Goal: Information Seeking & Learning: Compare options

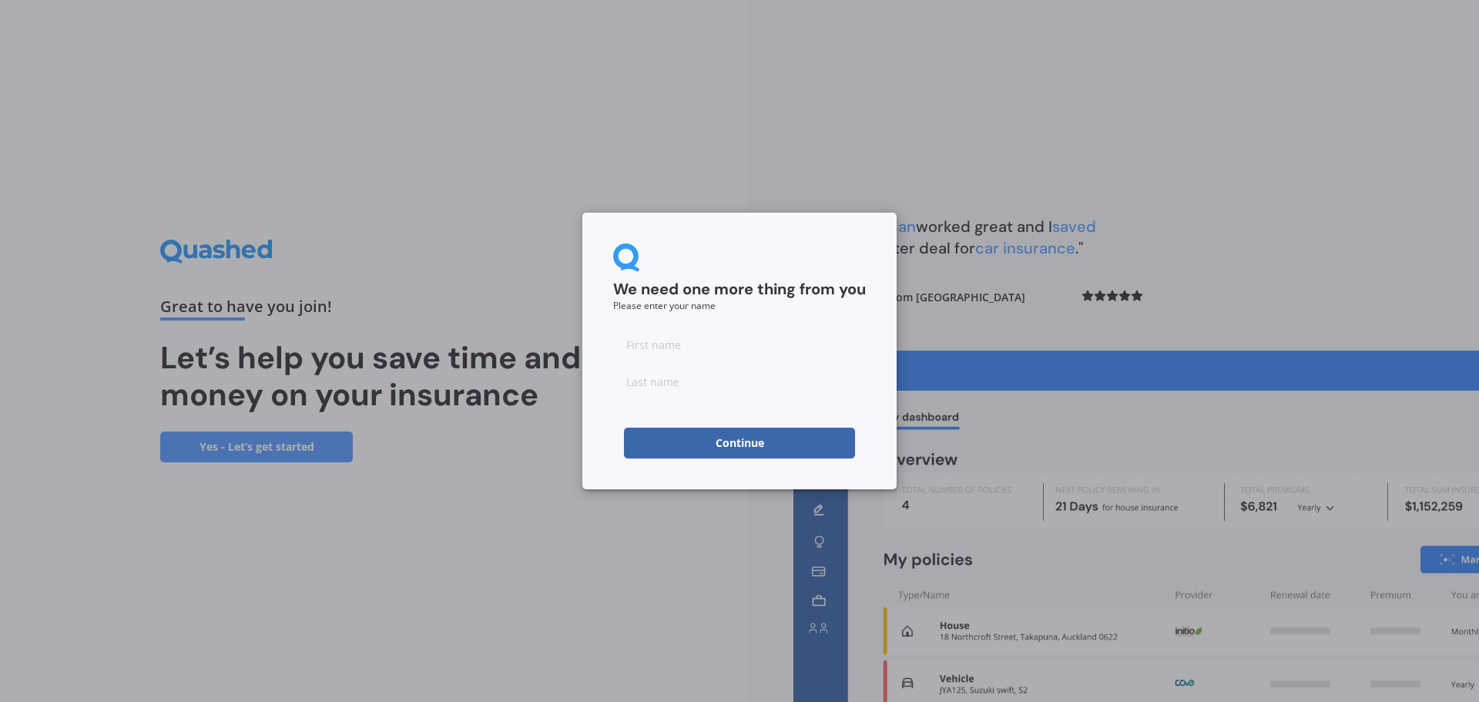
click at [732, 353] on input at bounding box center [739, 344] width 253 height 31
type input "[PERSON_NAME]"
click at [657, 433] on button "Continue" at bounding box center [739, 442] width 231 height 31
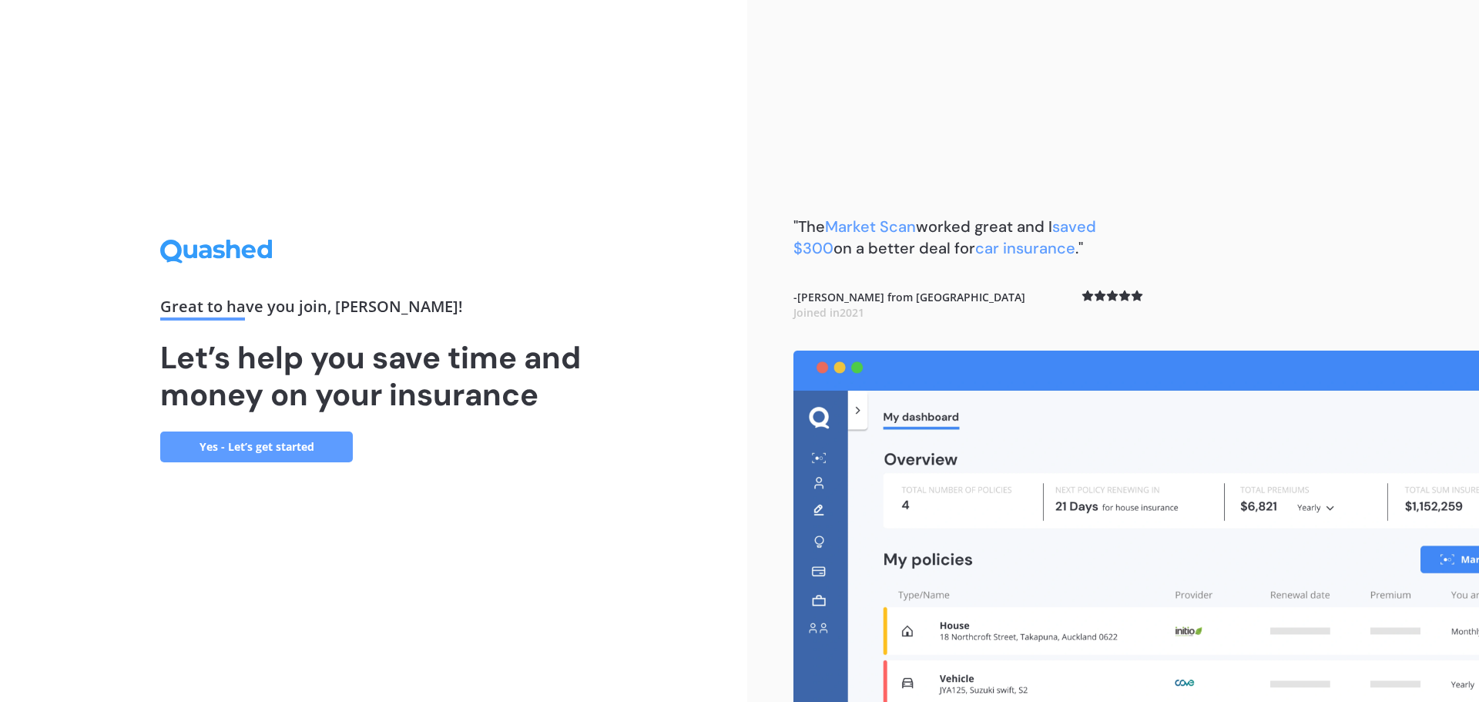
click at [263, 454] on link "Yes - Let’s get started" at bounding box center [256, 446] width 193 height 31
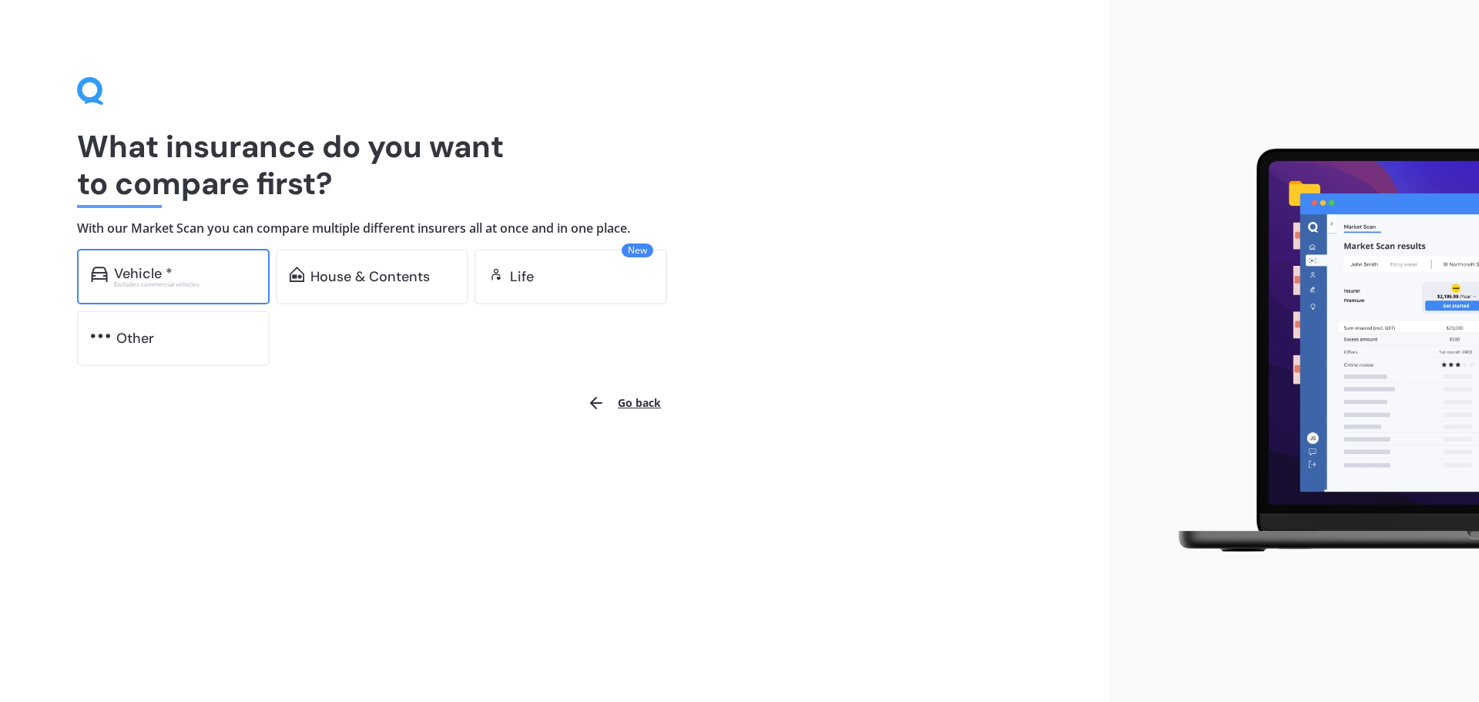
click at [154, 271] on div "Vehicle *" at bounding box center [143, 273] width 59 height 15
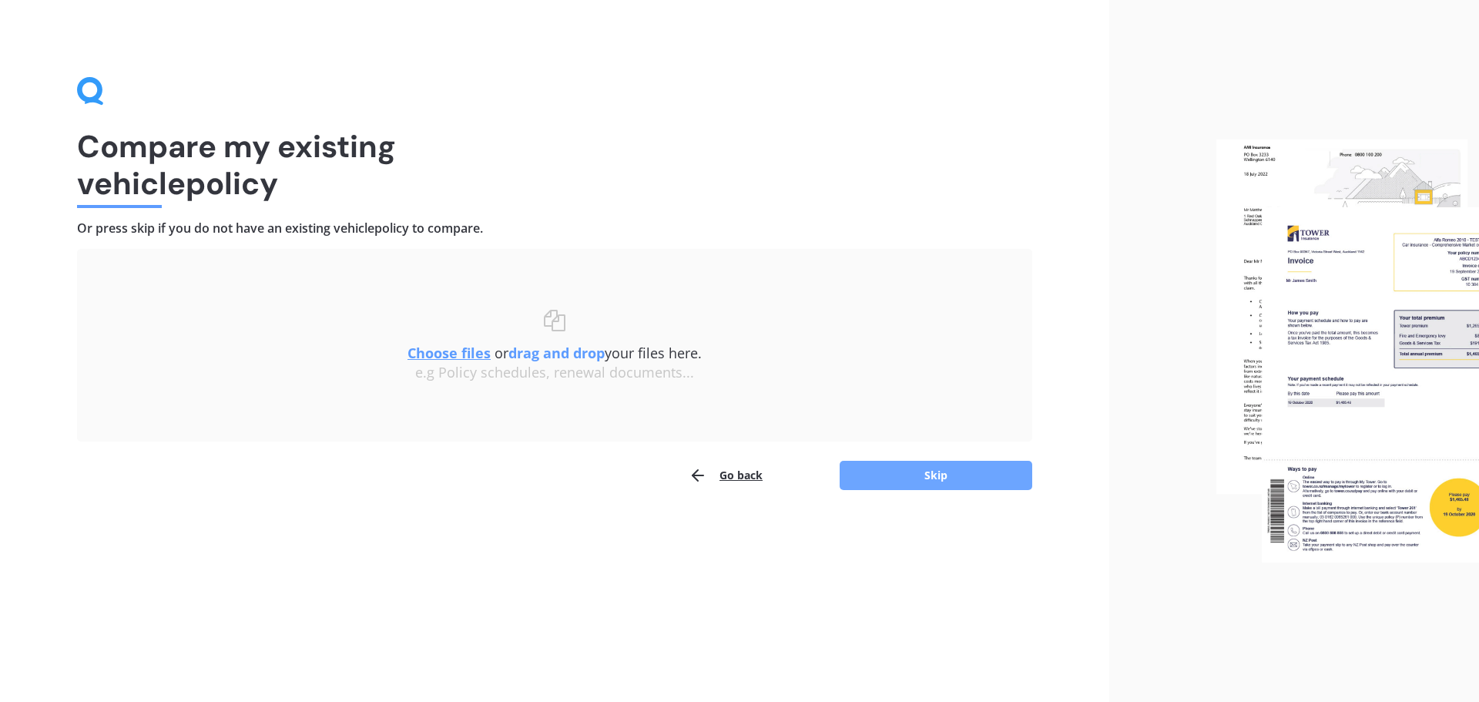
click at [907, 480] on button "Skip" at bounding box center [935, 475] width 193 height 29
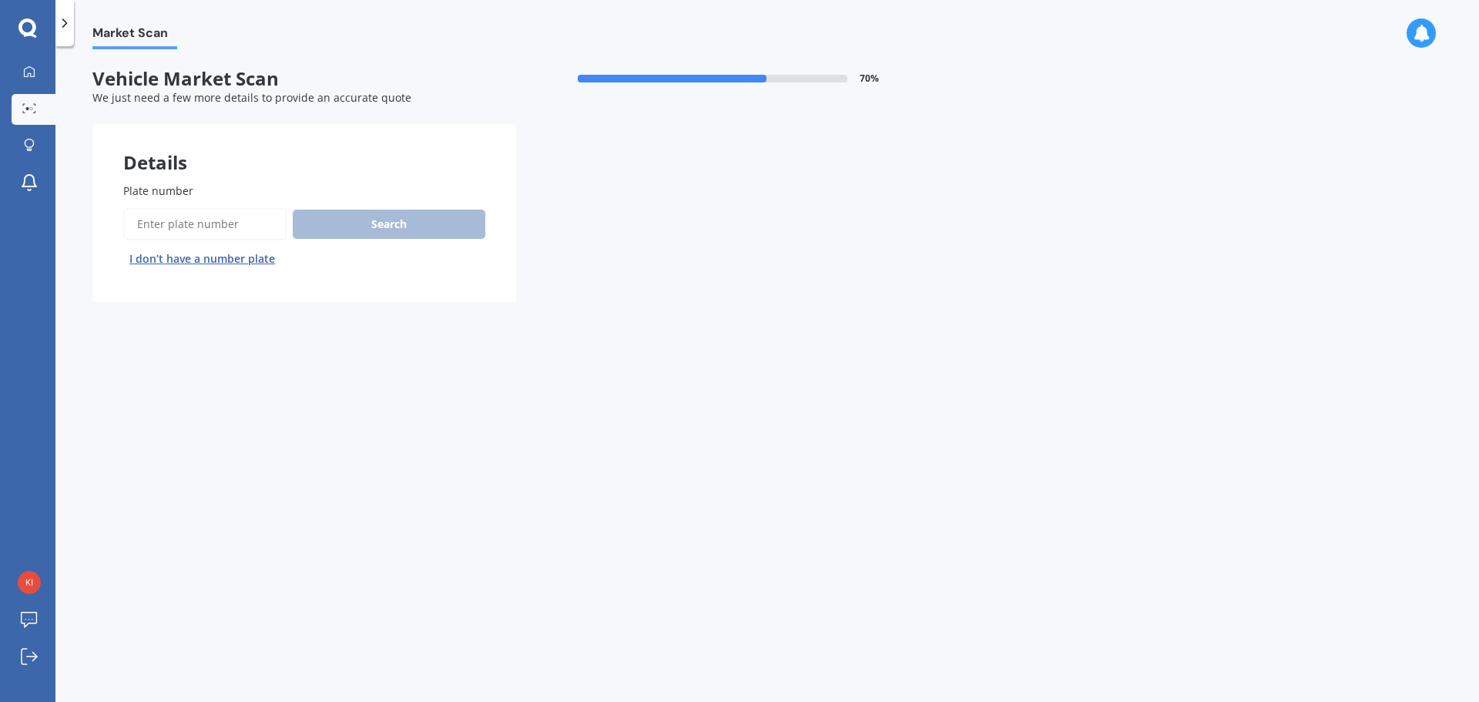
click at [155, 217] on input "Plate number" at bounding box center [204, 224] width 163 height 32
type input "OBHV"
click at [388, 250] on div "Search I don’t have a number plate" at bounding box center [304, 239] width 362 height 63
click at [397, 222] on button "Search" at bounding box center [389, 223] width 193 height 29
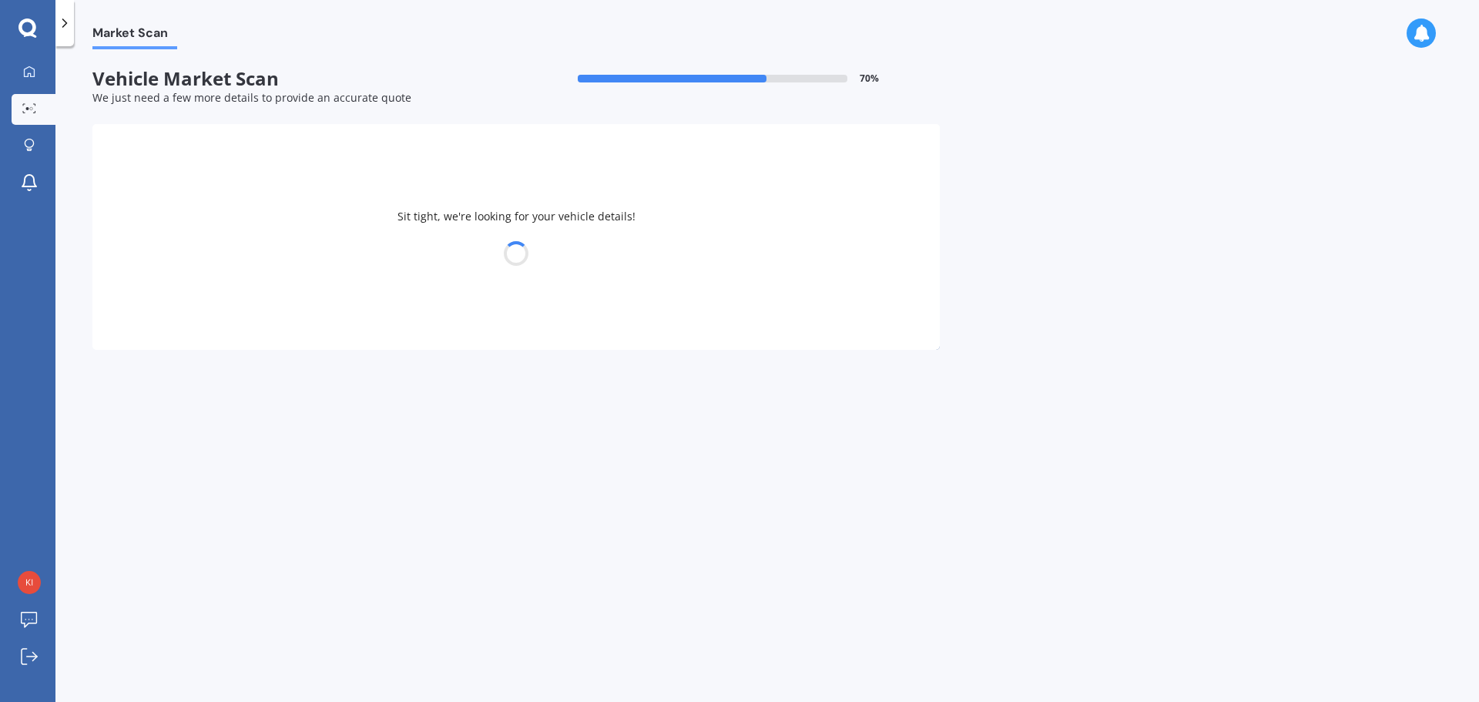
select select "FORD"
select select "FOCUS"
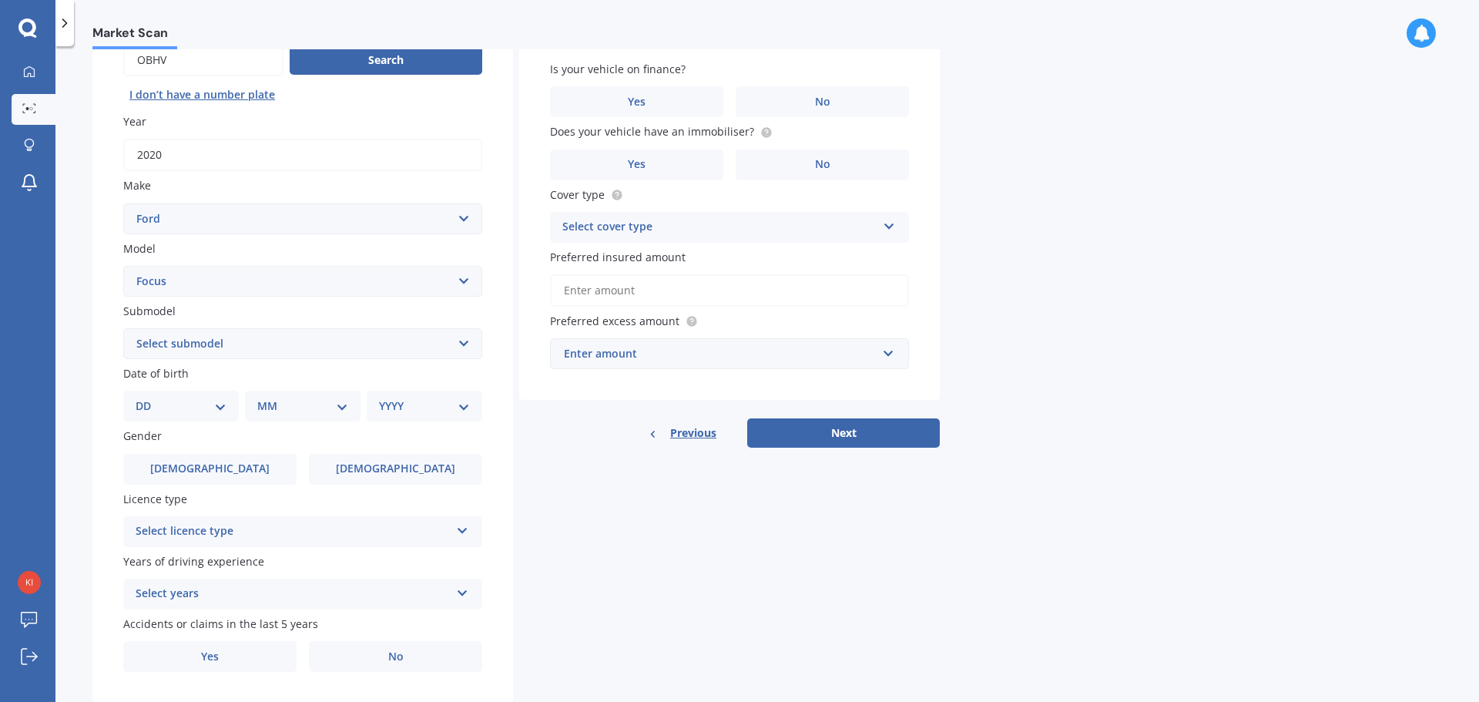
scroll to position [205, 0]
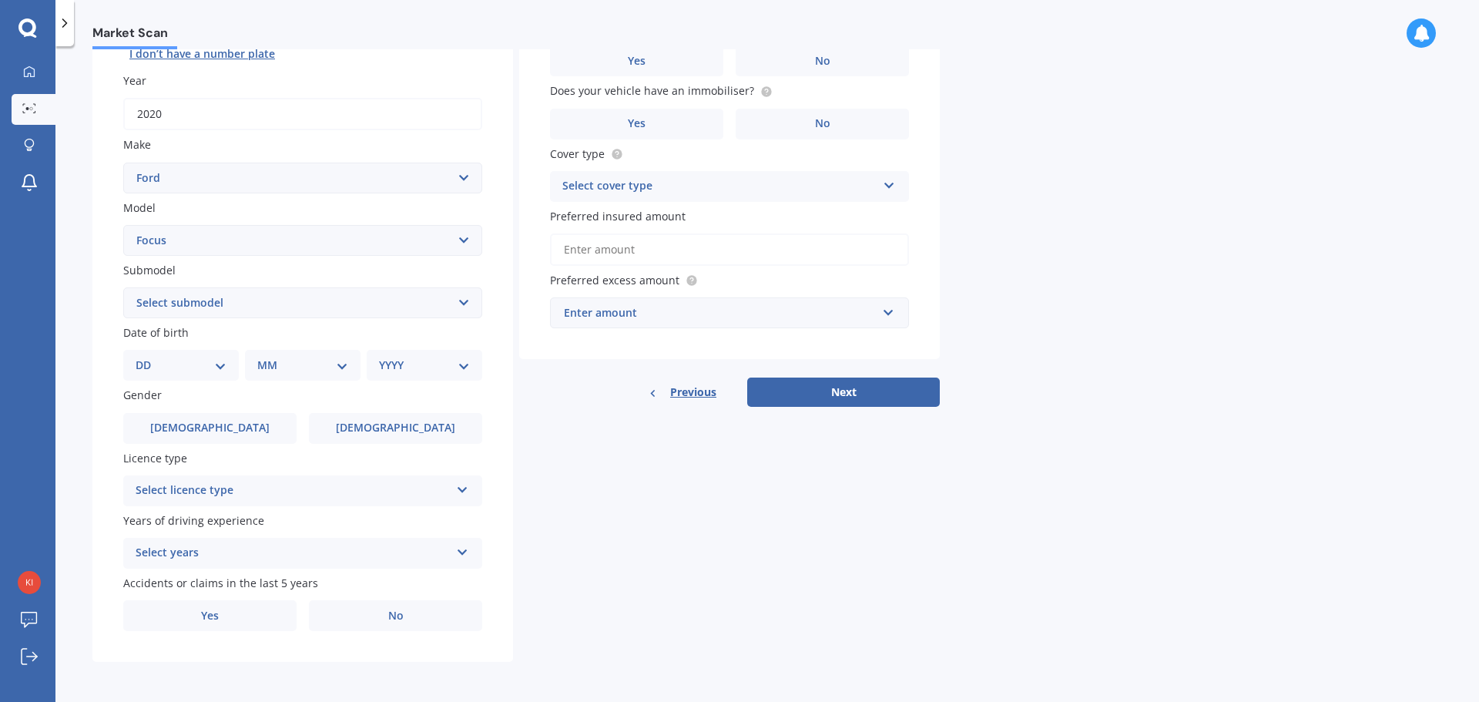
click at [287, 304] on select "Select submodel (All other) 1.8 TDCi Turbo Diesel Wagon 2.0 Petrol Wagon Ambien…" at bounding box center [302, 302] width 359 height 31
click at [729, 549] on div "Details Plate number Search I don’t have a number plate Year [DATE] Make Select…" at bounding box center [515, 290] width 847 height 743
click at [162, 375] on div "DD 01 02 03 04 05 06 07 08 09 10 11 12 13 14 15 16 17 18 19 20 21 22 23 24 25 2…" at bounding box center [181, 365] width 116 height 31
click at [217, 365] on select "DD 01 02 03 04 05 06 07 08 09 10 11 12 13 14 15 16 17 18 19 20 21 22 23 24 25 2…" at bounding box center [181, 365] width 91 height 17
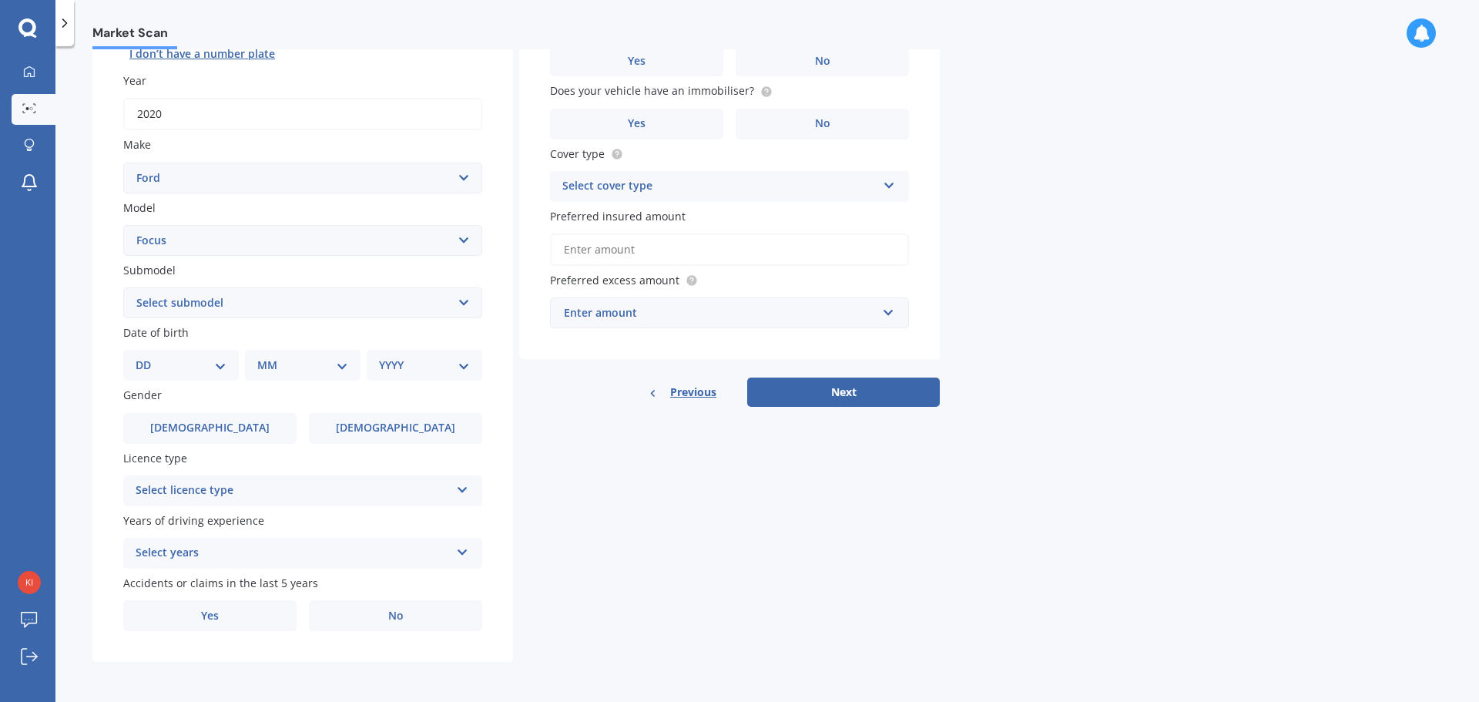
select select "03"
click at [148, 357] on select "DD 01 02 03 04 05 06 07 08 09 10 11 12 13 14 15 16 17 18 19 20 21 22 23 24 25 2…" at bounding box center [181, 365] width 91 height 17
click at [287, 364] on select "MM 01 02 03 04 05 06 07 08 09 10 11 12" at bounding box center [305, 365] width 85 height 17
select select "04"
click at [263, 357] on select "MM 01 02 03 04 05 06 07 08 09 10 11 12" at bounding box center [305, 365] width 85 height 17
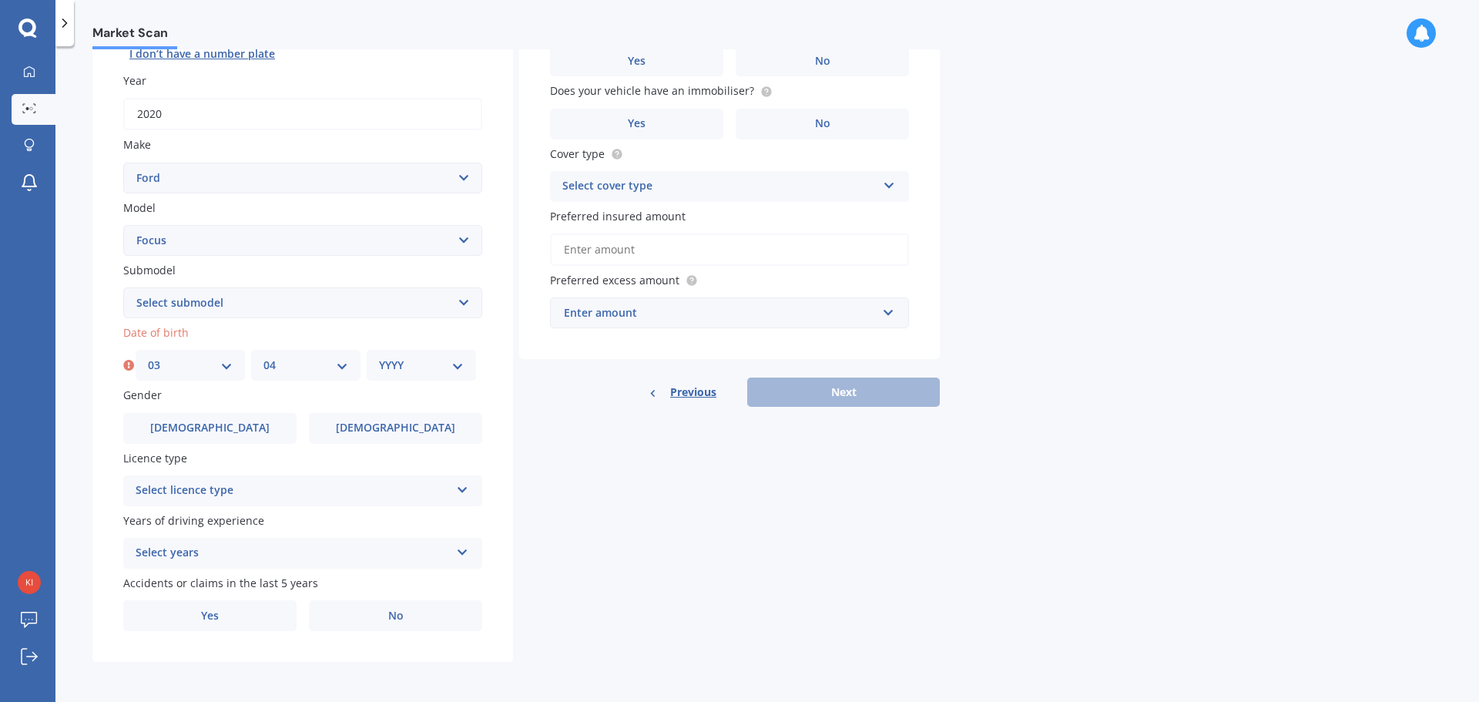
click at [427, 370] on select "YYYY 2025 2024 2023 2022 2021 2020 2019 2018 2017 2016 2015 2014 2013 2012 2011…" at bounding box center [421, 365] width 85 height 17
select select "1989"
click at [379, 357] on select "YYYY 2025 2024 2023 2022 2021 2020 2019 2018 2017 2016 2015 2014 2013 2012 2011…" at bounding box center [421, 365] width 85 height 17
click at [566, 476] on div "Details Plate number Search I don’t have a number plate Year [DATE] Make Select…" at bounding box center [515, 290] width 847 height 743
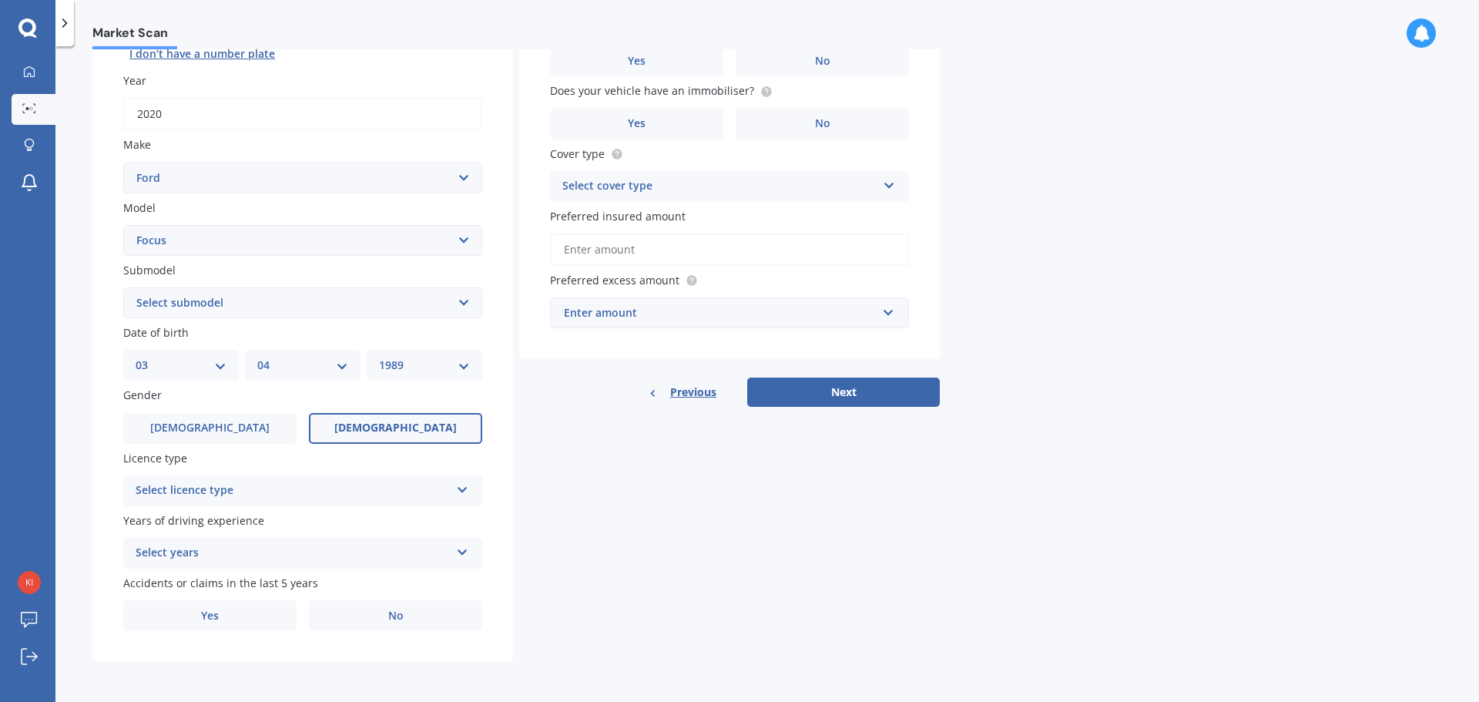
click at [328, 424] on label "[DEMOGRAPHIC_DATA]" at bounding box center [395, 428] width 173 height 31
click at [0, 0] on input "[DEMOGRAPHIC_DATA]" at bounding box center [0, 0] width 0 height 0
click at [363, 491] on div "Select licence type" at bounding box center [293, 490] width 314 height 18
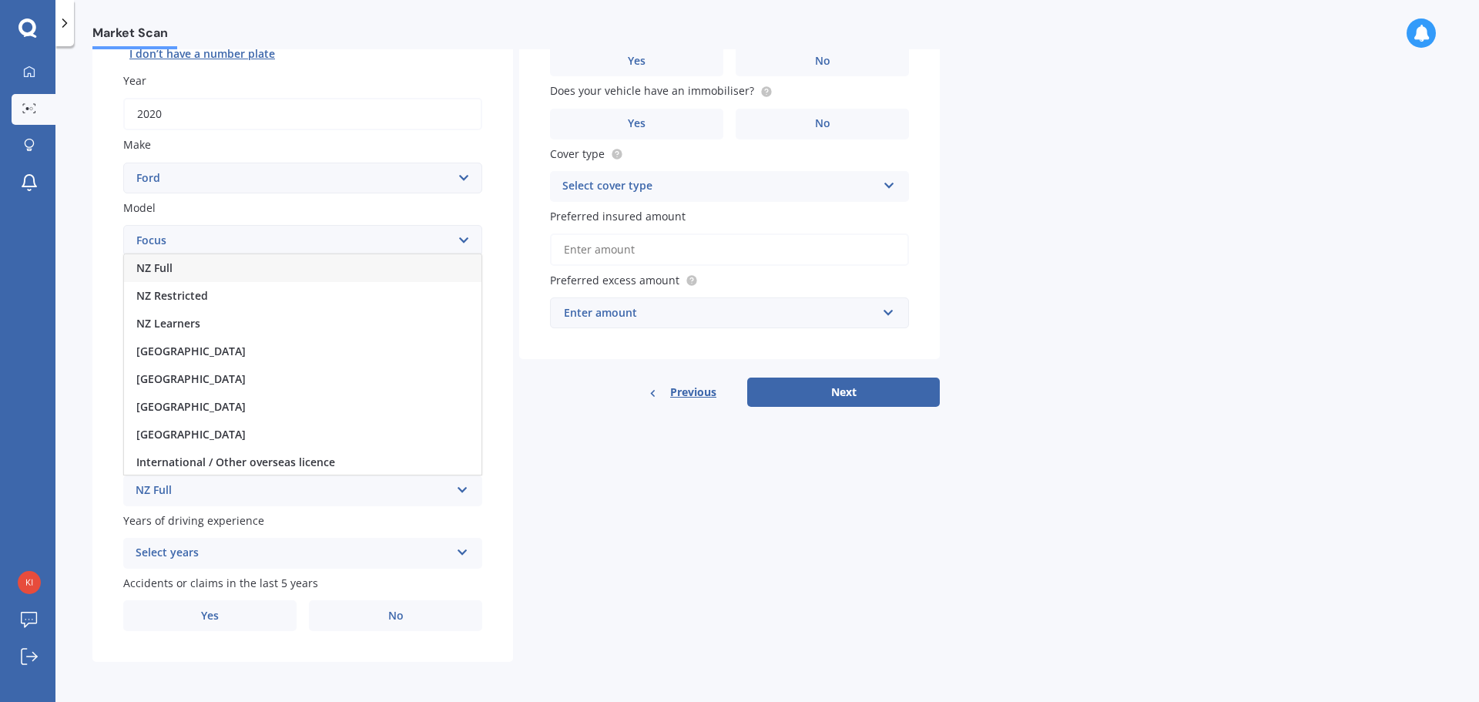
click at [279, 271] on div "NZ Full" at bounding box center [302, 268] width 357 height 28
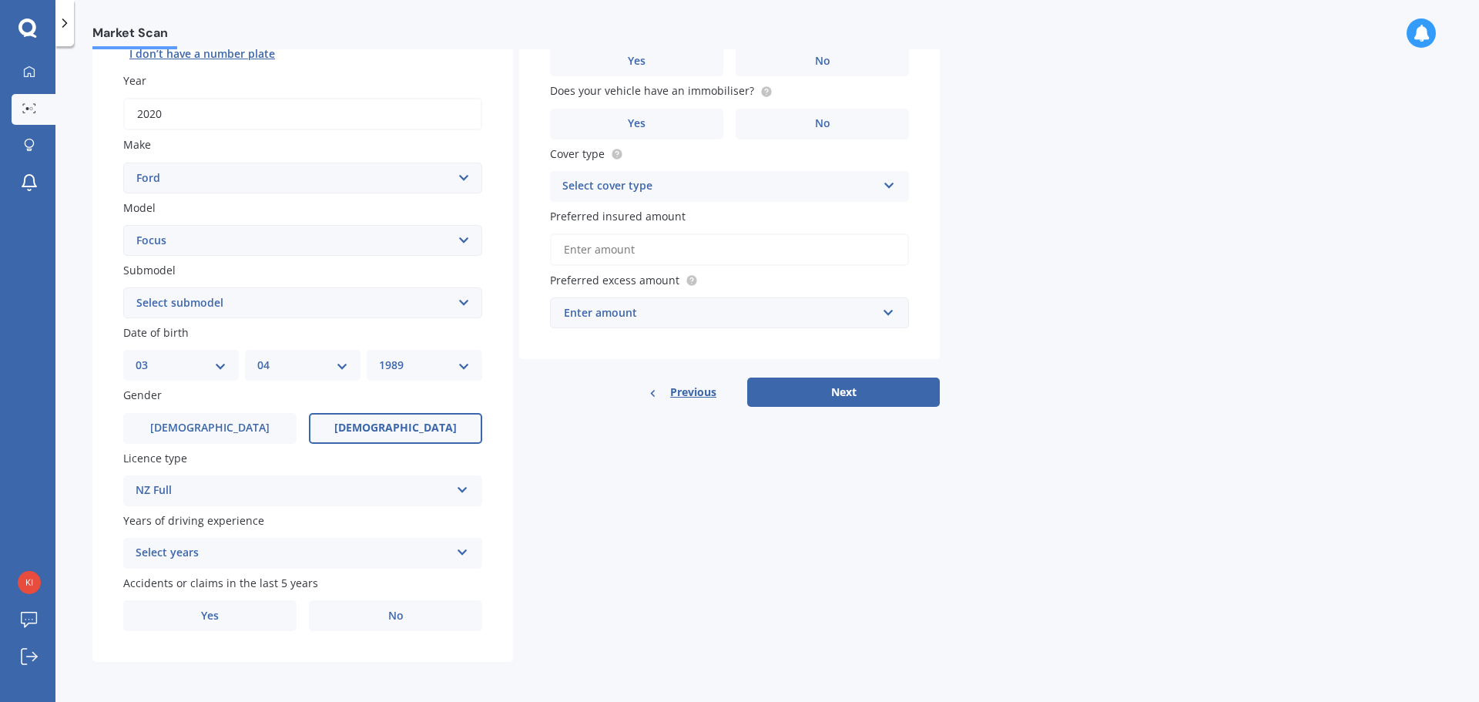
click at [234, 571] on div "Plate number Search I don’t have a number plate Year [DATE] Make Select make AC…" at bounding box center [302, 304] width 420 height 715
click at [272, 562] on div "Select years" at bounding box center [293, 553] width 314 height 18
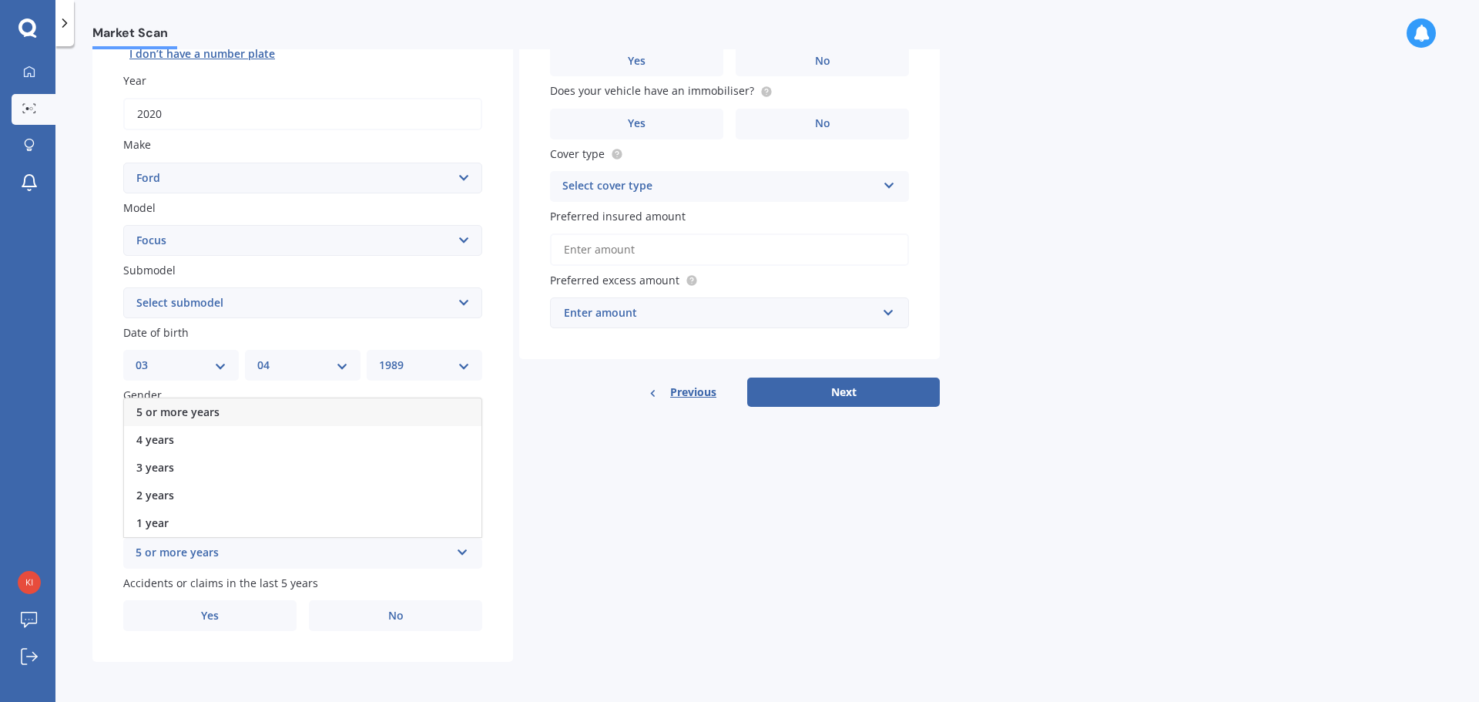
click at [354, 405] on div "5 or more years" at bounding box center [302, 412] width 357 height 28
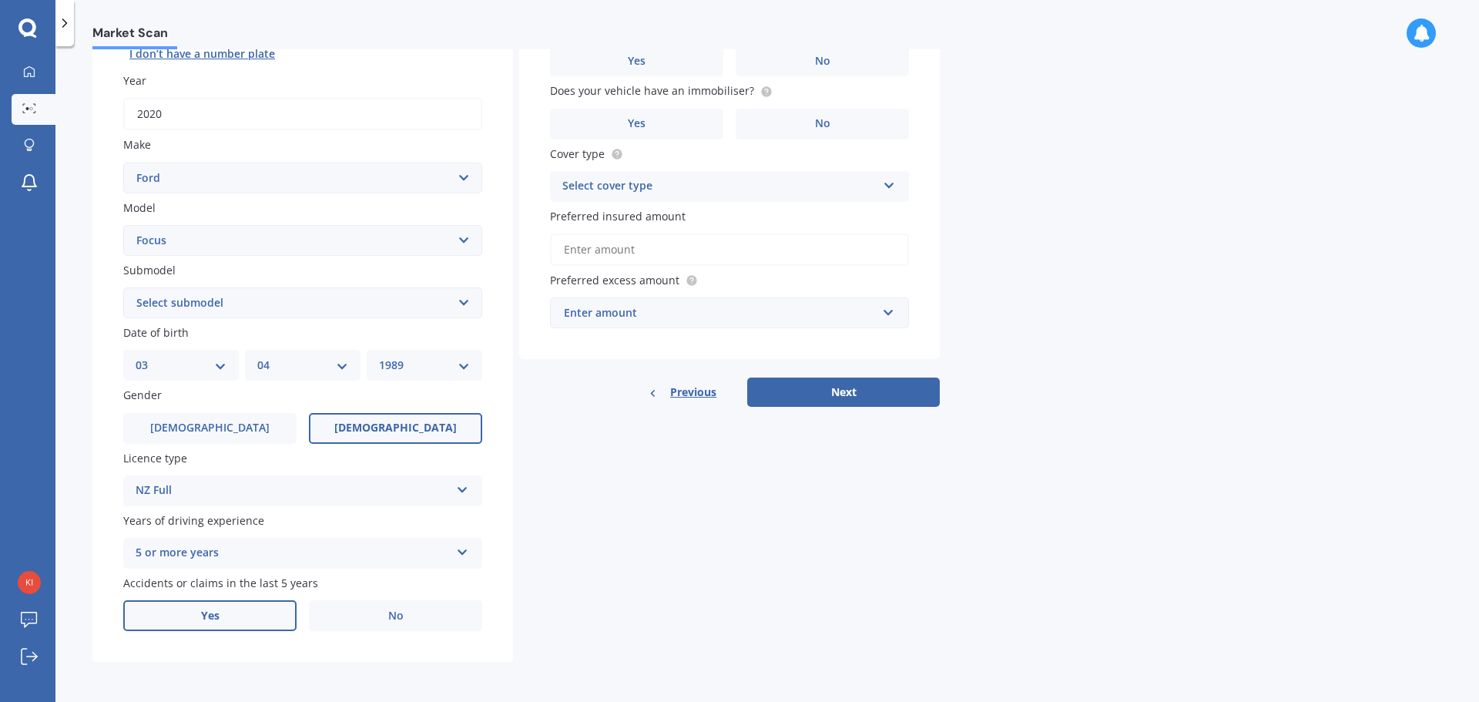
click at [268, 610] on label "Yes" at bounding box center [209, 615] width 173 height 31
click at [0, 0] on input "Yes" at bounding box center [0, 0] width 0 height 0
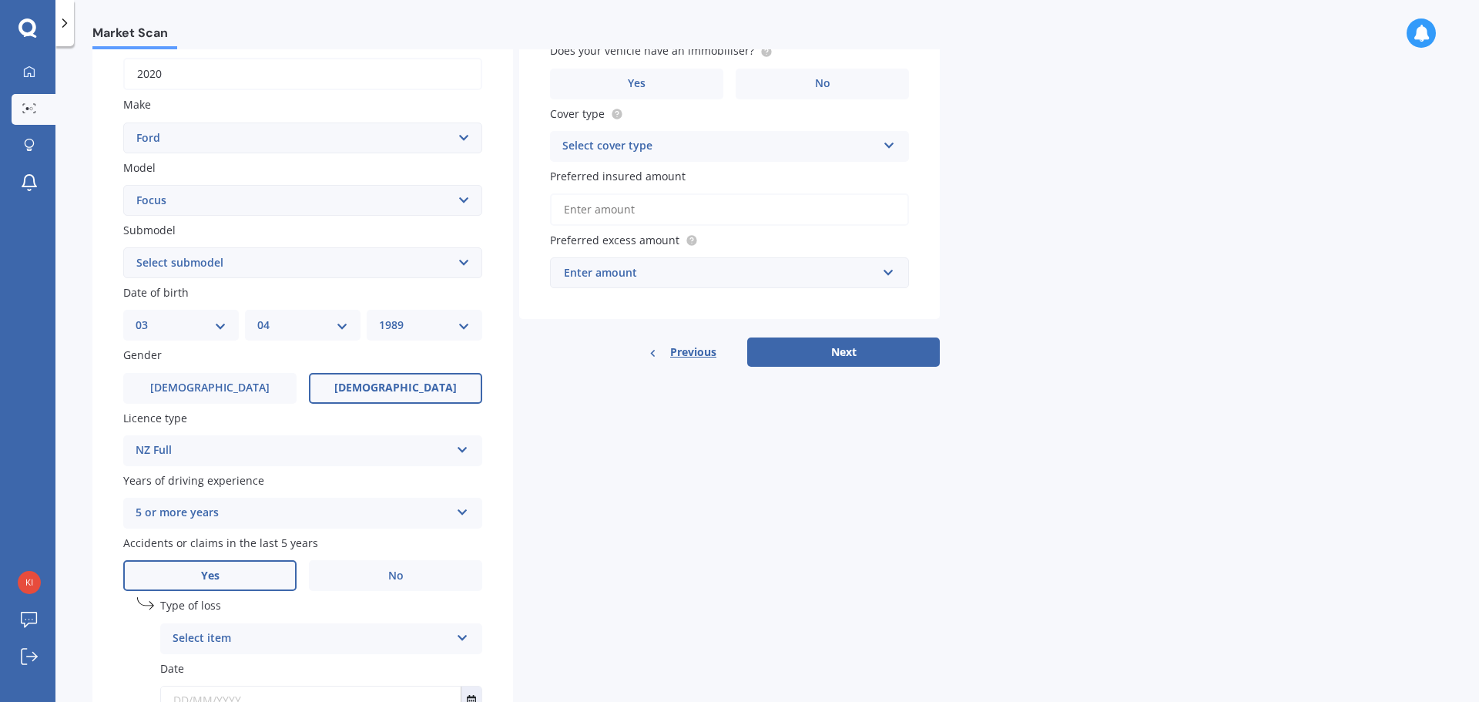
scroll to position [282, 0]
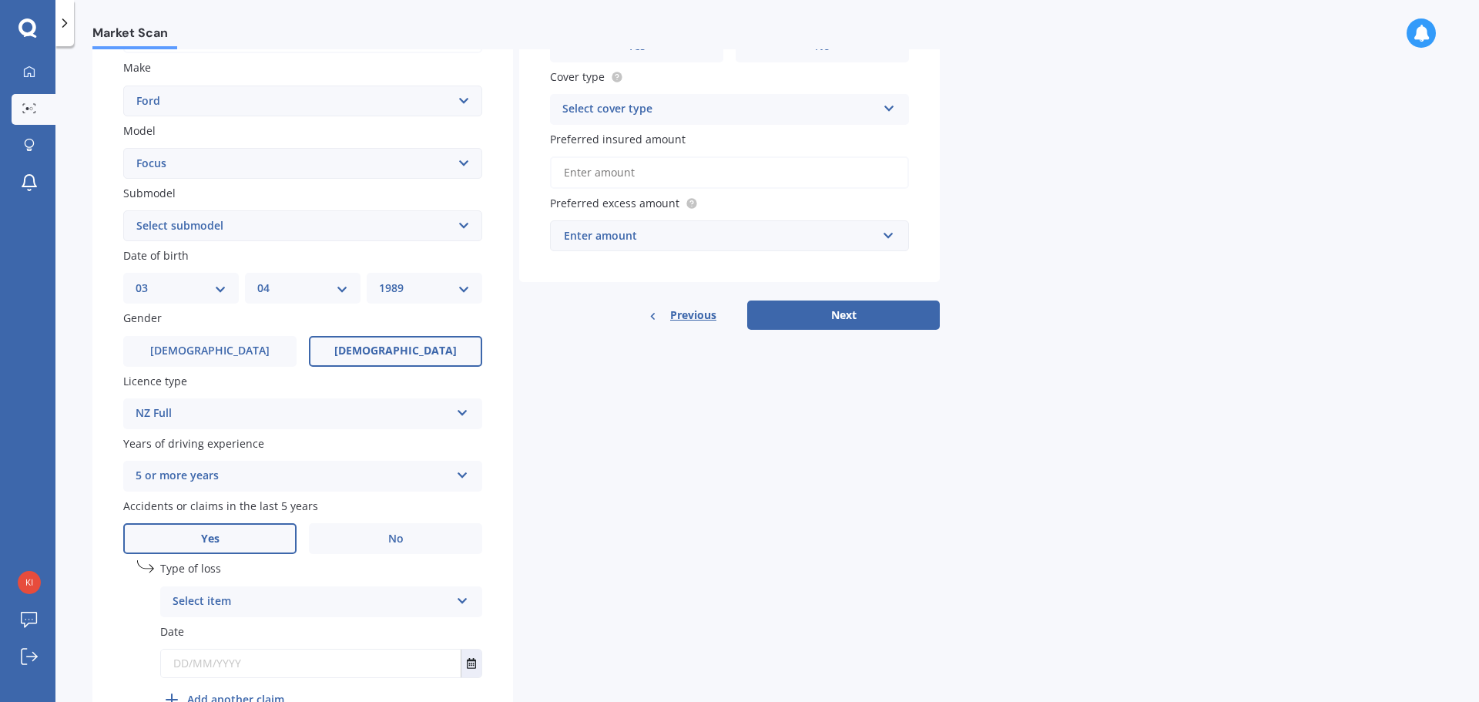
click at [389, 592] on div "Select item" at bounding box center [311, 601] width 277 height 18
click at [309, 658] on div "Not at fault accident" at bounding box center [321, 659] width 320 height 28
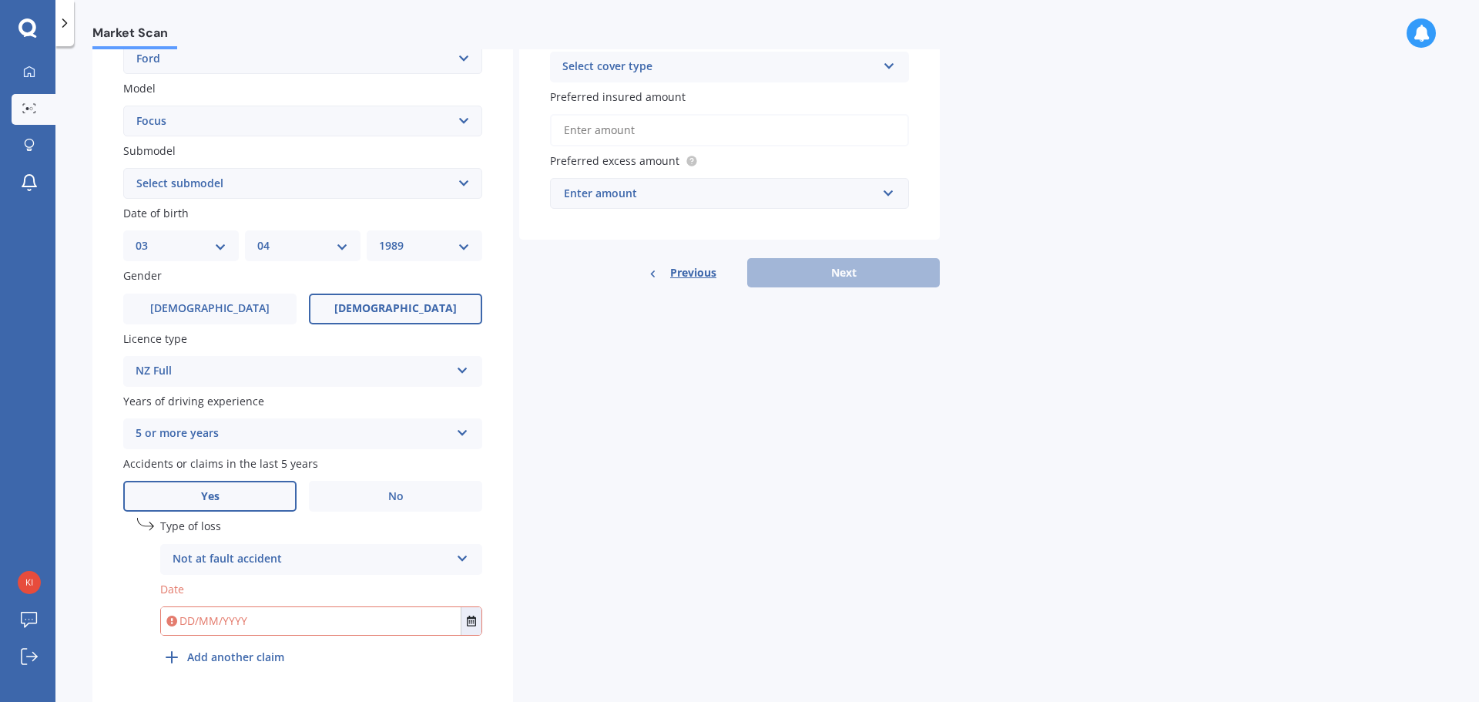
scroll to position [359, 0]
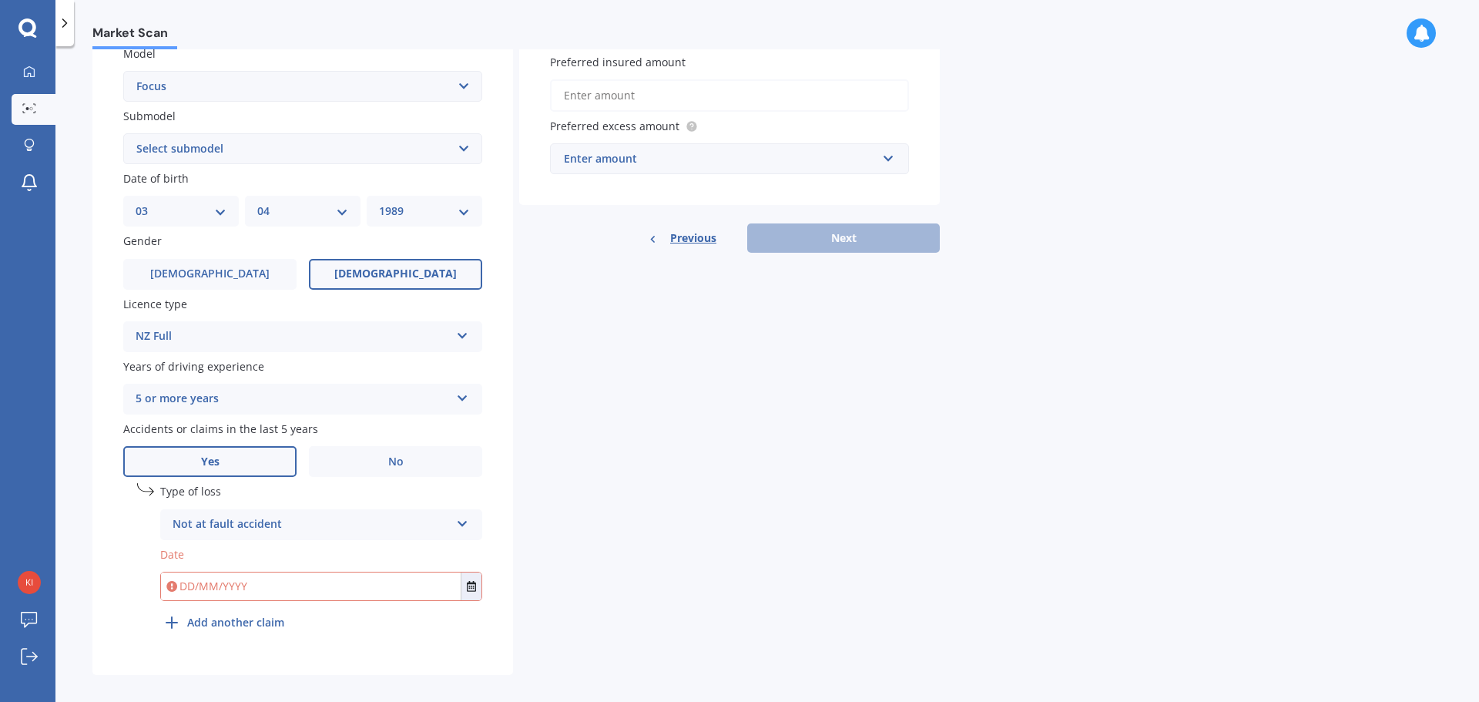
click at [188, 588] on input "text" at bounding box center [311, 586] width 300 height 28
type input "[DATE]"
click at [707, 458] on div "Details Plate number Search I don’t have a number plate Year [DATE] Make Select…" at bounding box center [515, 220] width 847 height 910
click at [246, 609] on div "undefined 1 Type of loss Not at fault accident At fault accident Not at fault a…" at bounding box center [321, 560] width 322 height 154
click at [246, 610] on div "undefined 1 Type of loss Not at fault accident At fault accident Not at fault a…" at bounding box center [321, 560] width 322 height 154
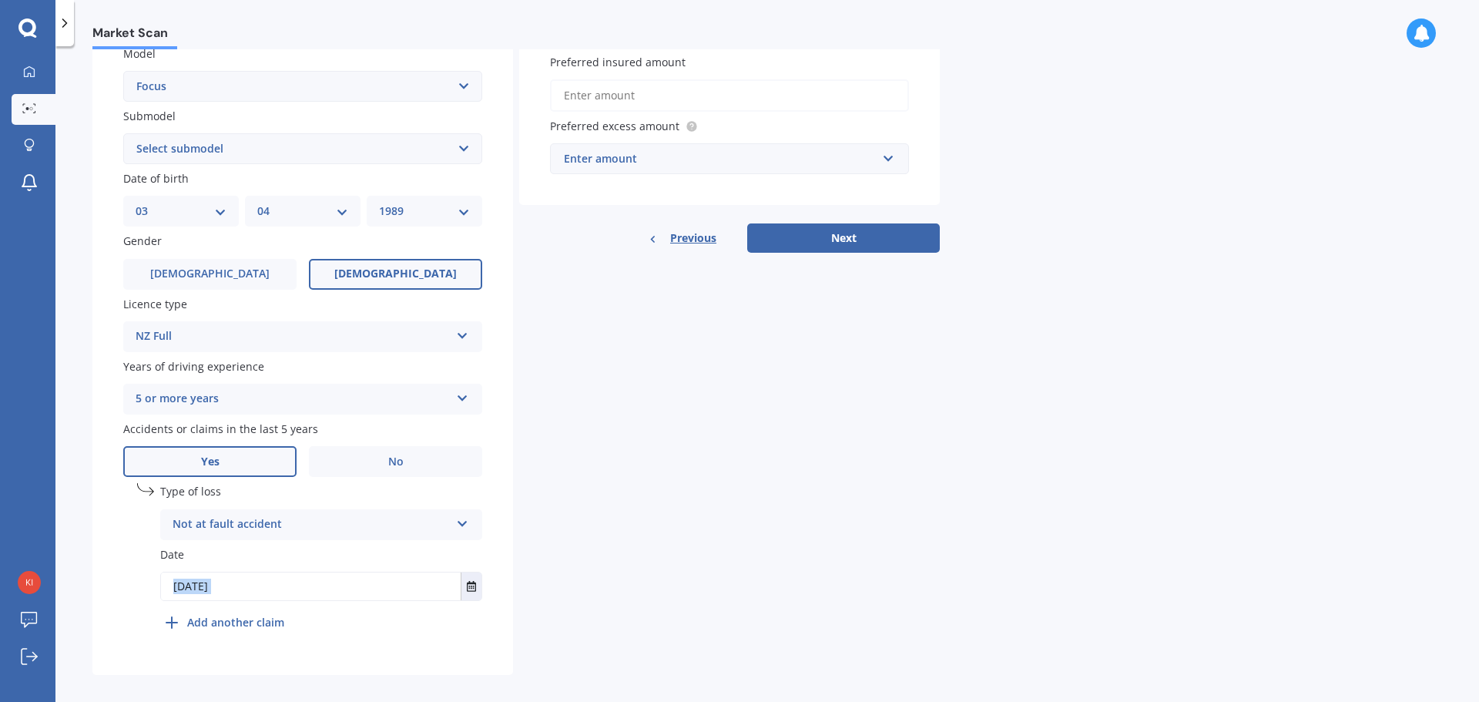
scroll to position [372, 0]
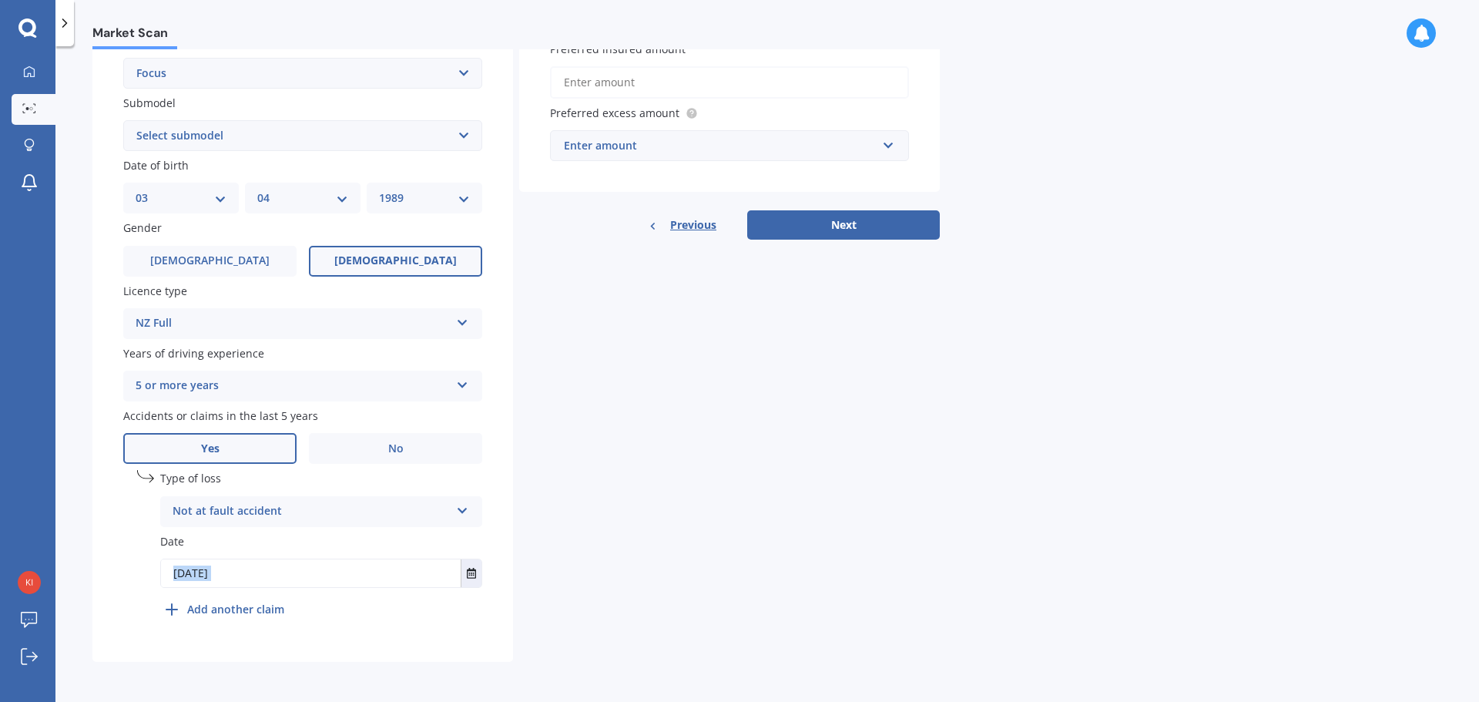
click at [263, 618] on div "undefined 1 Type of loss Not at fault accident At fault accident Not at fault a…" at bounding box center [321, 547] width 322 height 154
click at [263, 611] on b "Add another claim" at bounding box center [235, 609] width 97 height 16
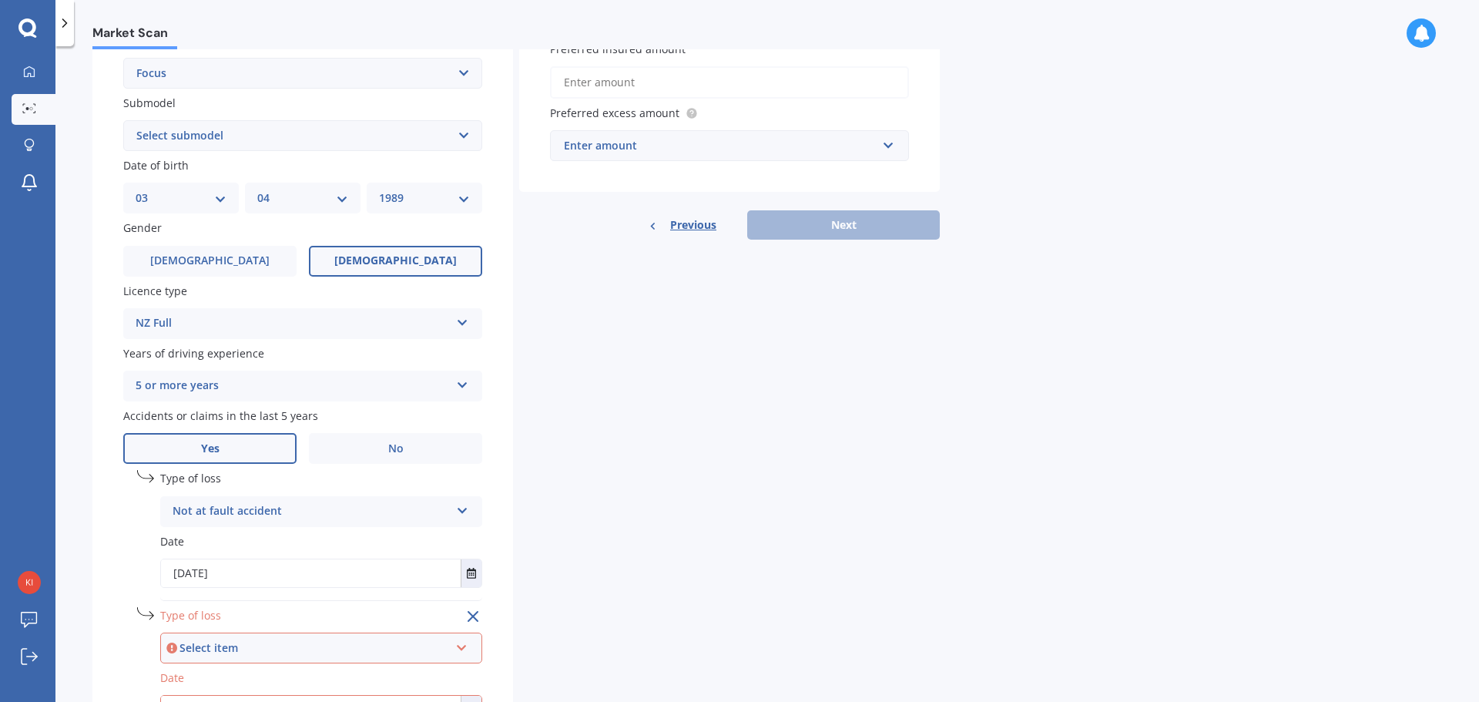
click at [197, 644] on div "Select item" at bounding box center [314, 647] width 270 height 17
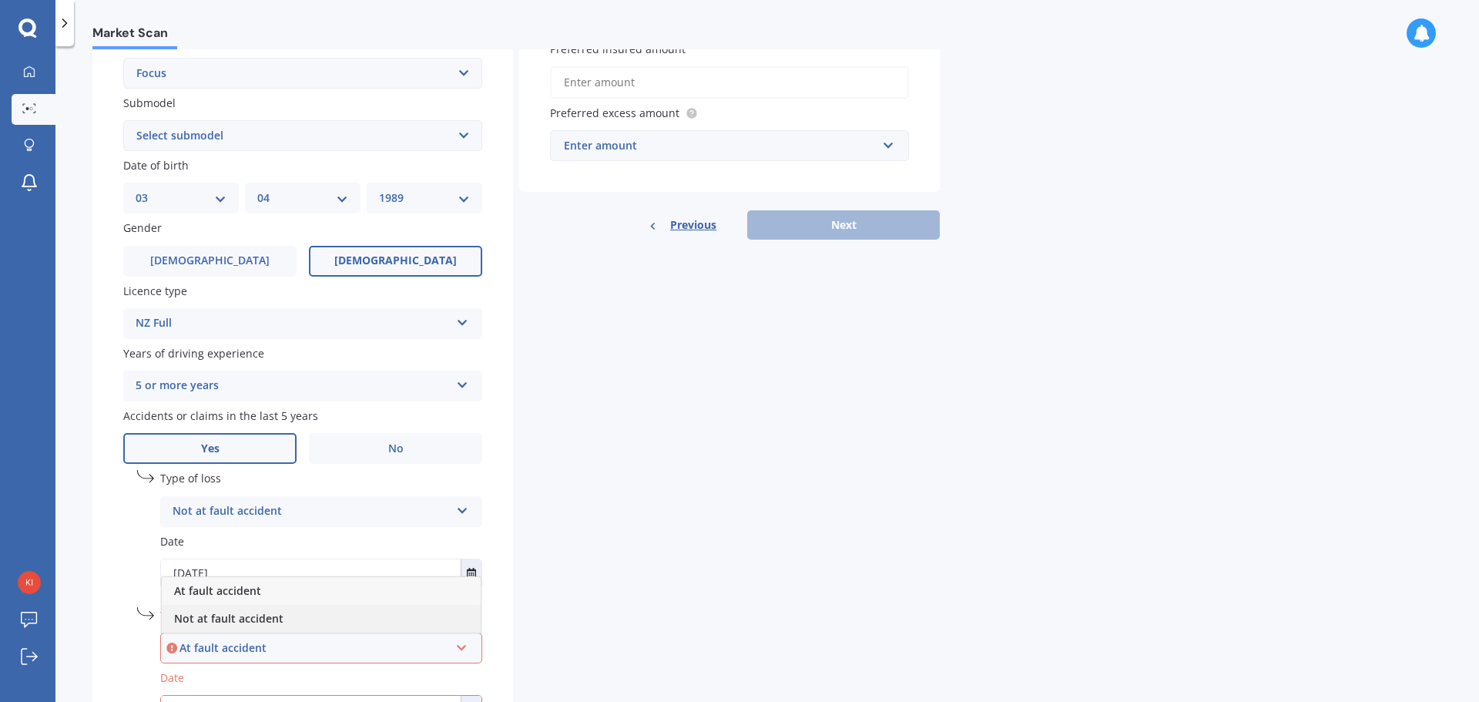
click at [215, 618] on span "Not at fault accident" at bounding box center [228, 618] width 109 height 15
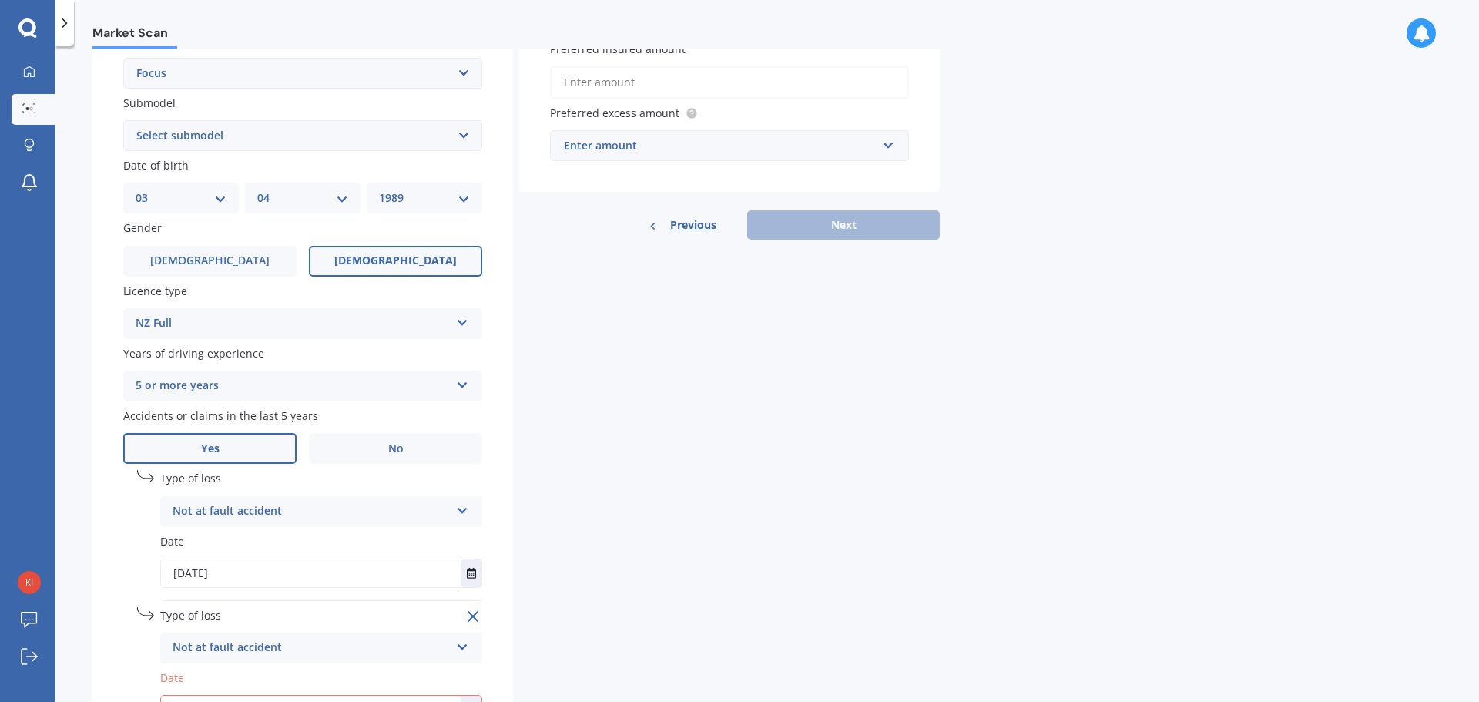
click at [692, 582] on div "Details Plate number Search I don’t have a number plate Year [DATE] Make Select…" at bounding box center [515, 275] width 847 height 1047
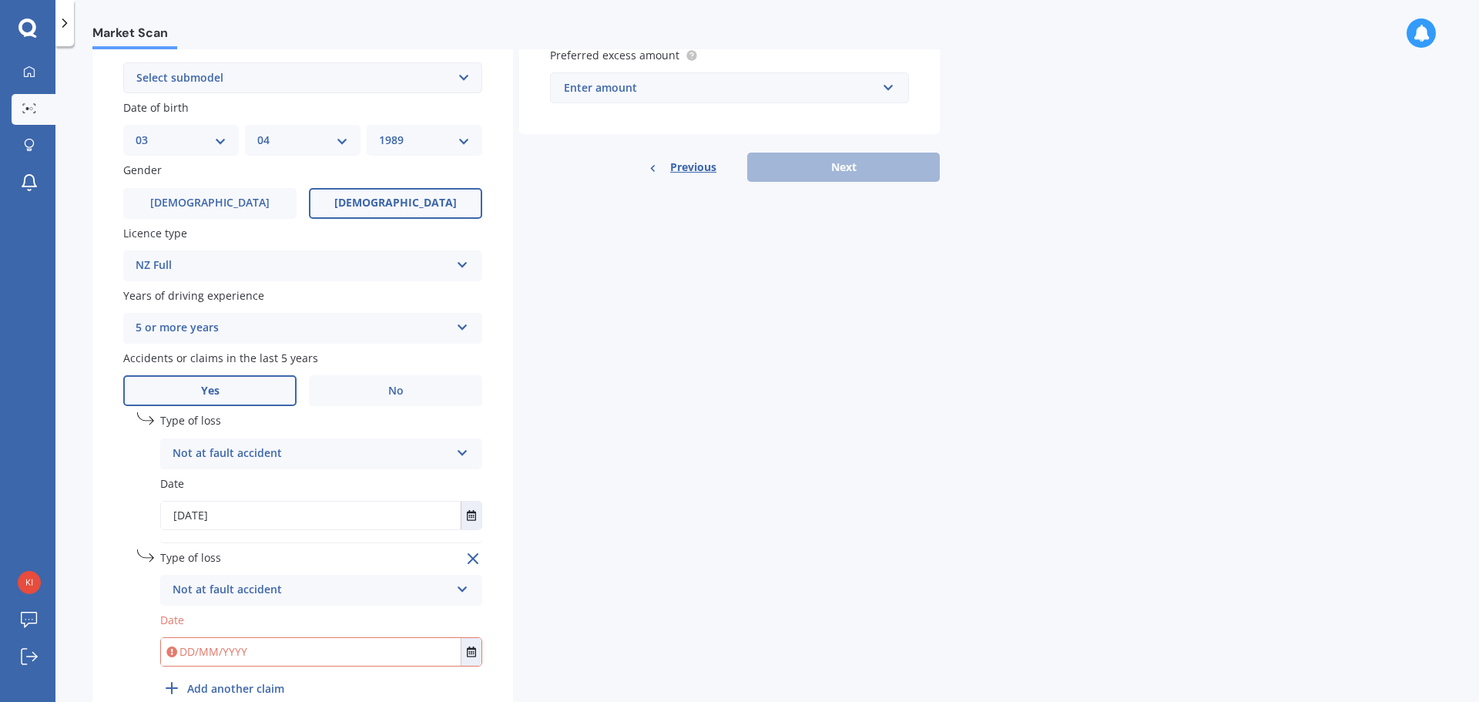
scroll to position [508, 0]
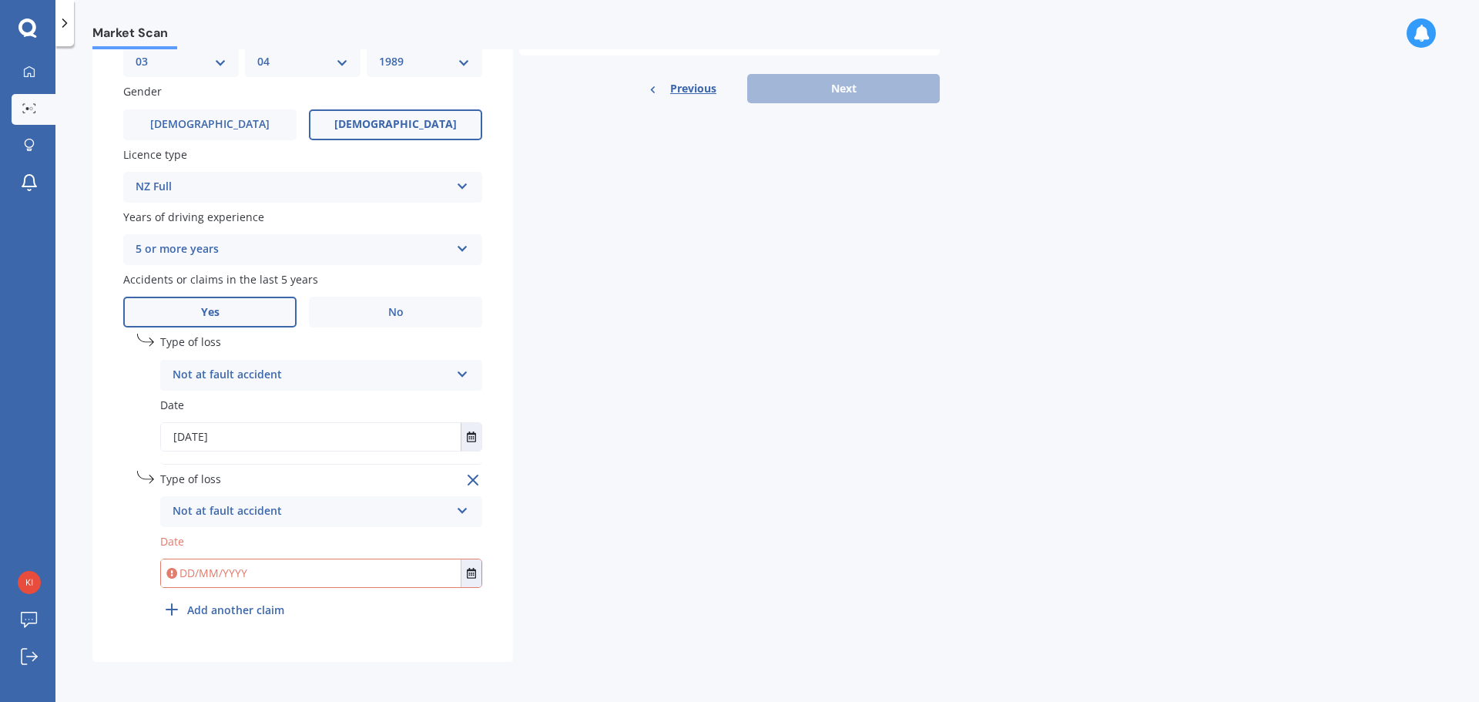
click at [474, 478] on line at bounding box center [472, 479] width 9 height 9
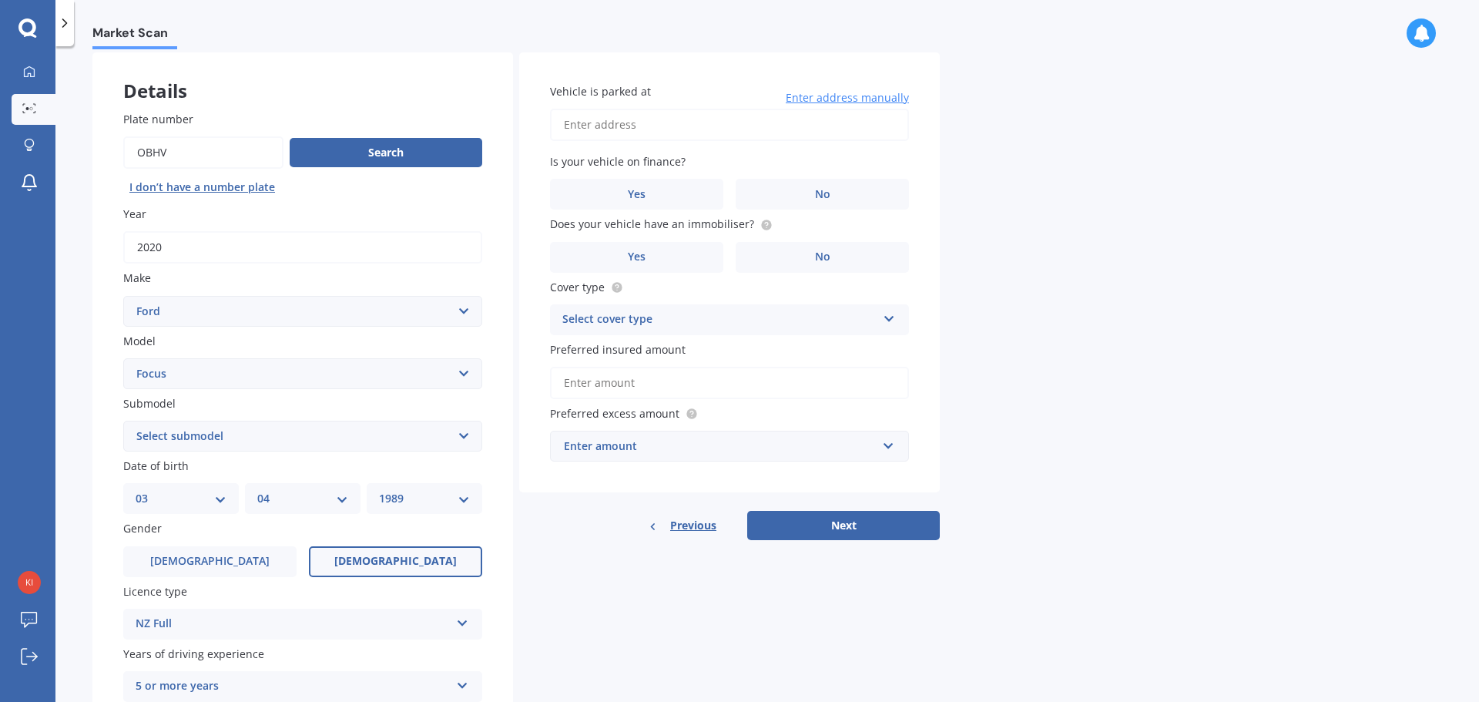
scroll to position [0, 0]
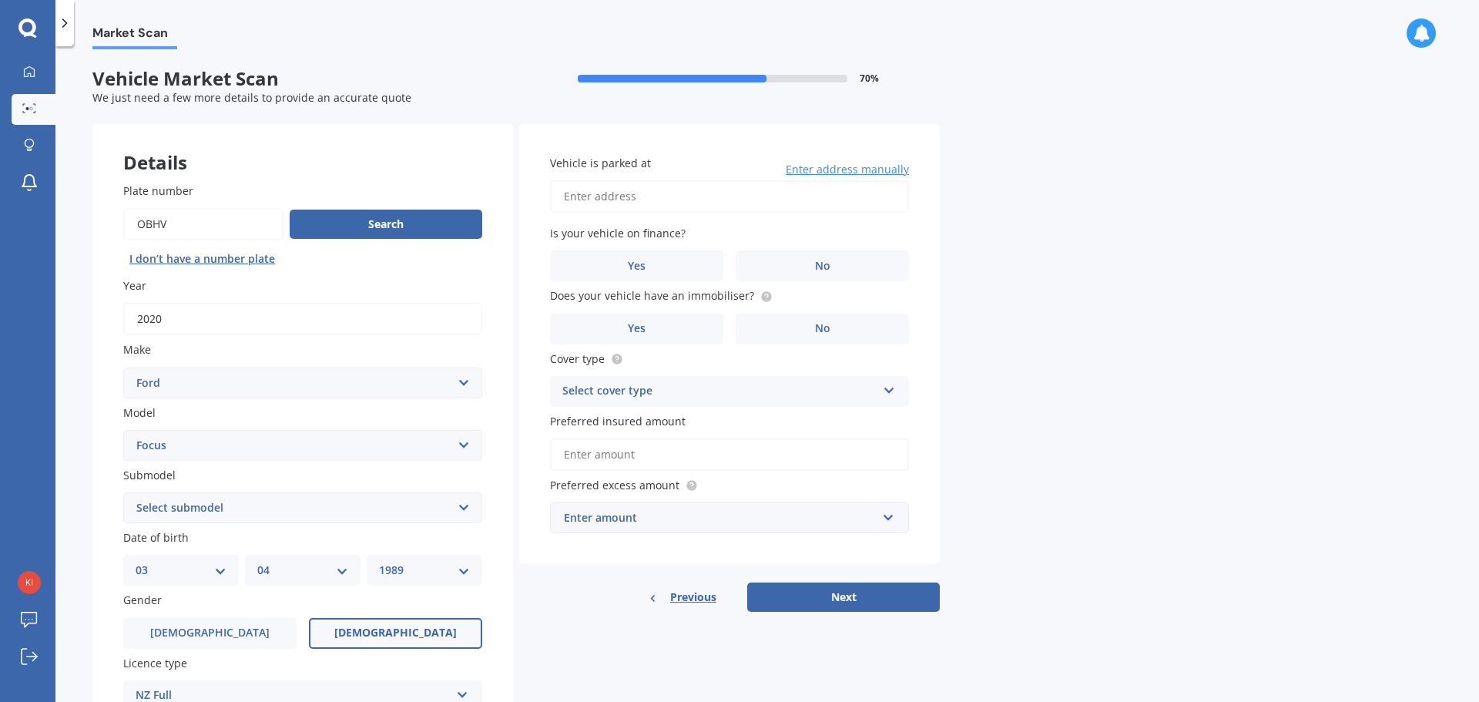
click at [642, 203] on input "Vehicle is parked at" at bounding box center [729, 196] width 359 height 32
drag, startPoint x: 736, startPoint y: 194, endPoint x: 636, endPoint y: 193, distance: 100.1
click at [636, 193] on input "[STREET_ADDRESS][PERSON_NAME]" at bounding box center [729, 196] width 359 height 32
click at [740, 186] on input "[STREET_ADDRESS][PERSON_NAME]" at bounding box center [729, 196] width 359 height 32
type input "[STREET_ADDRESS][PERSON_NAME]"
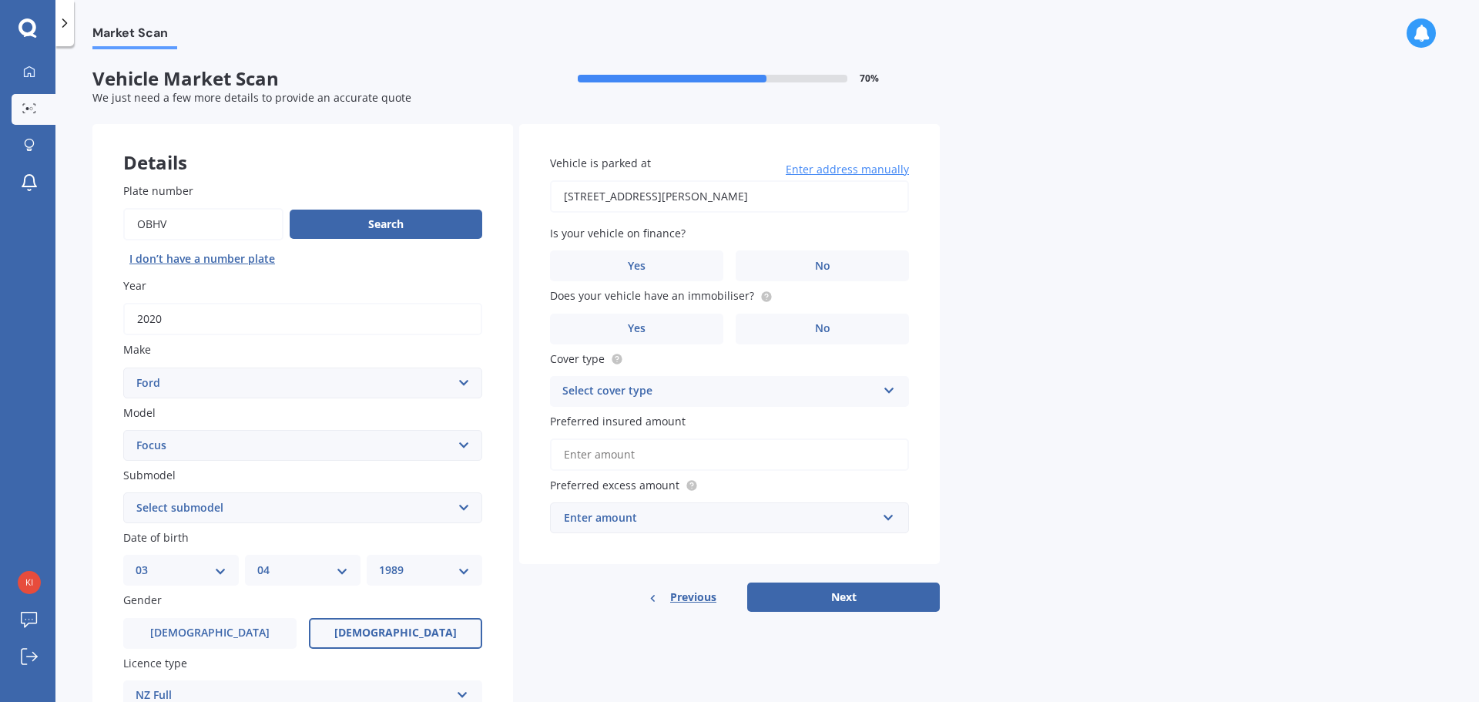
click at [1112, 258] on div "Market Scan Vehicle Market Scan 70 % We just need a few more details to provide…" at bounding box center [766, 376] width 1423 height 655
click at [763, 258] on label "No" at bounding box center [821, 265] width 173 height 31
click at [0, 0] on input "No" at bounding box center [0, 0] width 0 height 0
click at [739, 324] on label "No" at bounding box center [821, 328] width 173 height 31
click at [0, 0] on input "No" at bounding box center [0, 0] width 0 height 0
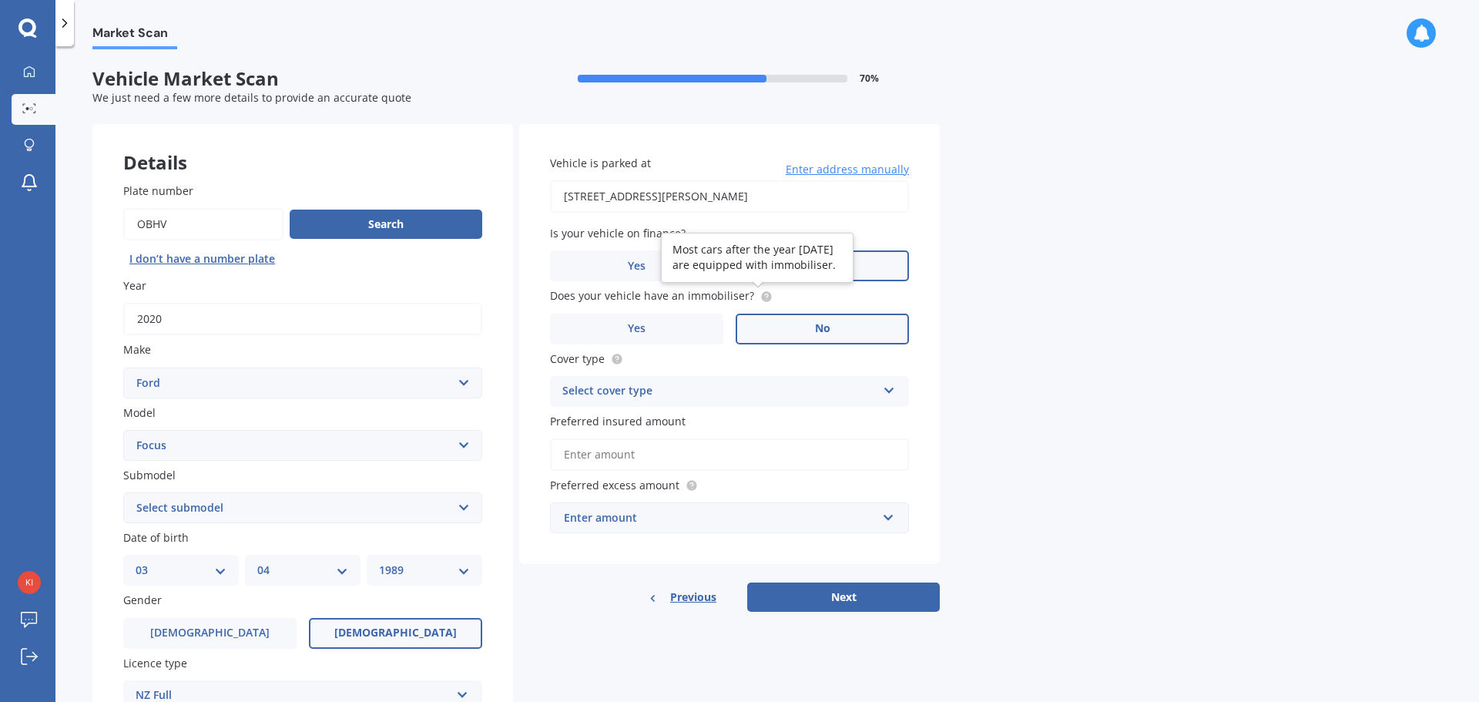
click at [761, 291] on circle at bounding box center [766, 296] width 10 height 10
click at [685, 320] on label "Yes" at bounding box center [636, 328] width 173 height 31
click at [0, 0] on input "Yes" at bounding box center [0, 0] width 0 height 0
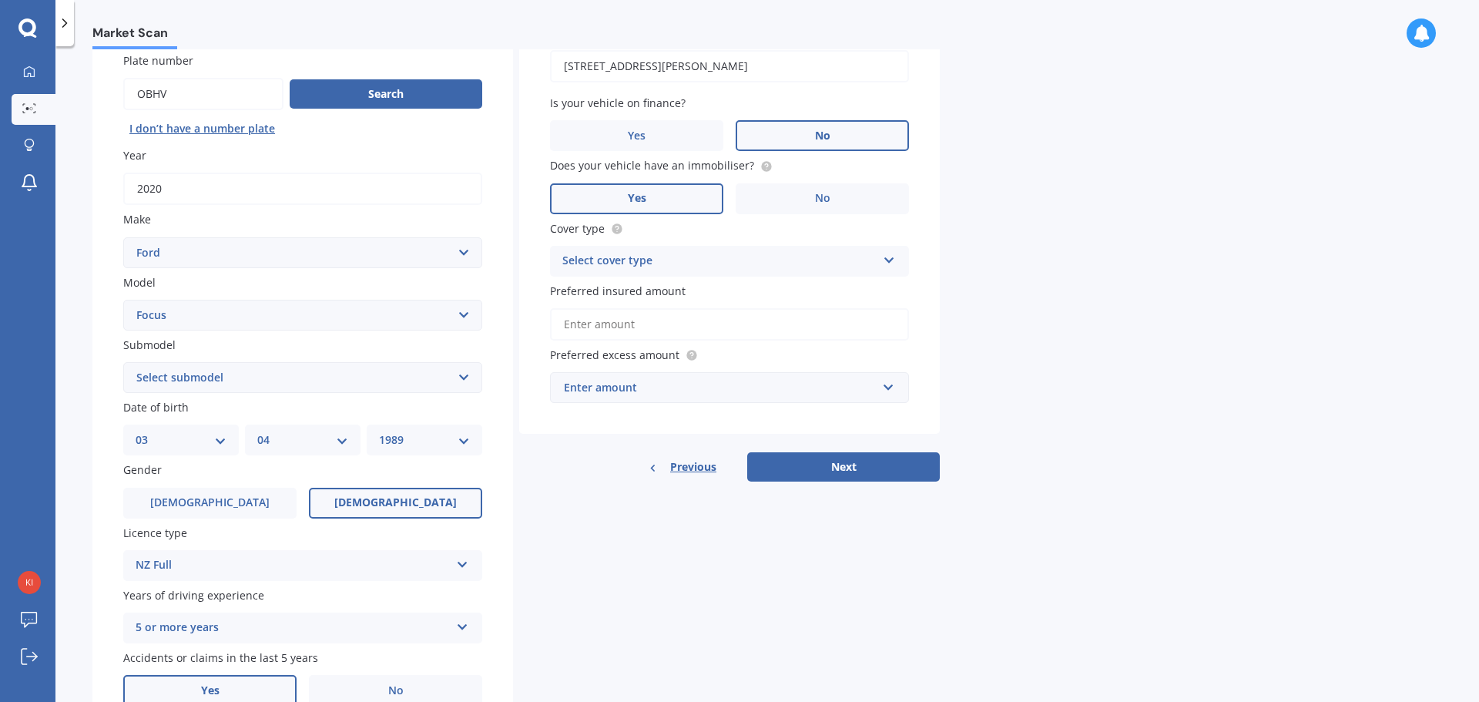
scroll to position [154, 0]
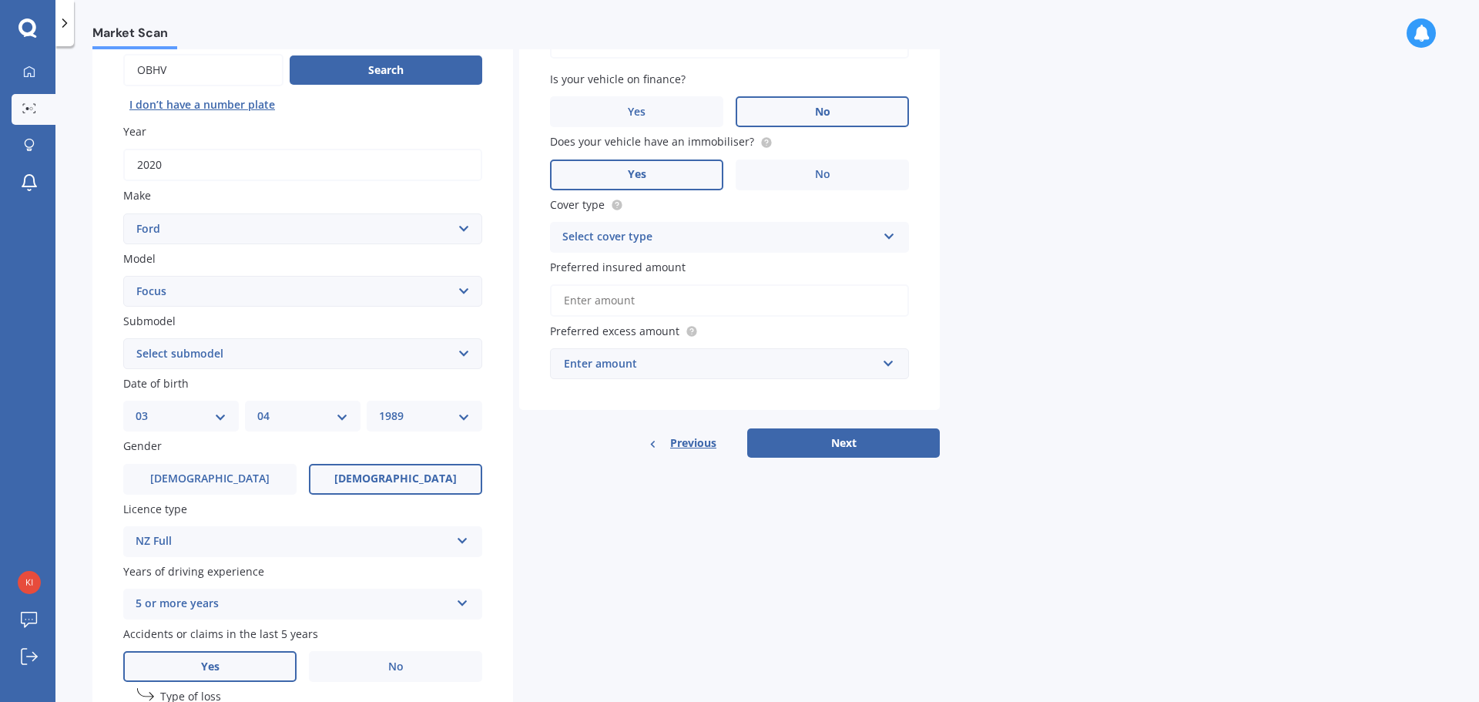
click at [796, 245] on div "Select cover type" at bounding box center [719, 237] width 314 height 18
click at [705, 259] on div "Comprehensive" at bounding box center [729, 267] width 357 height 28
click at [678, 307] on input "Preferred insured amount" at bounding box center [729, 300] width 359 height 32
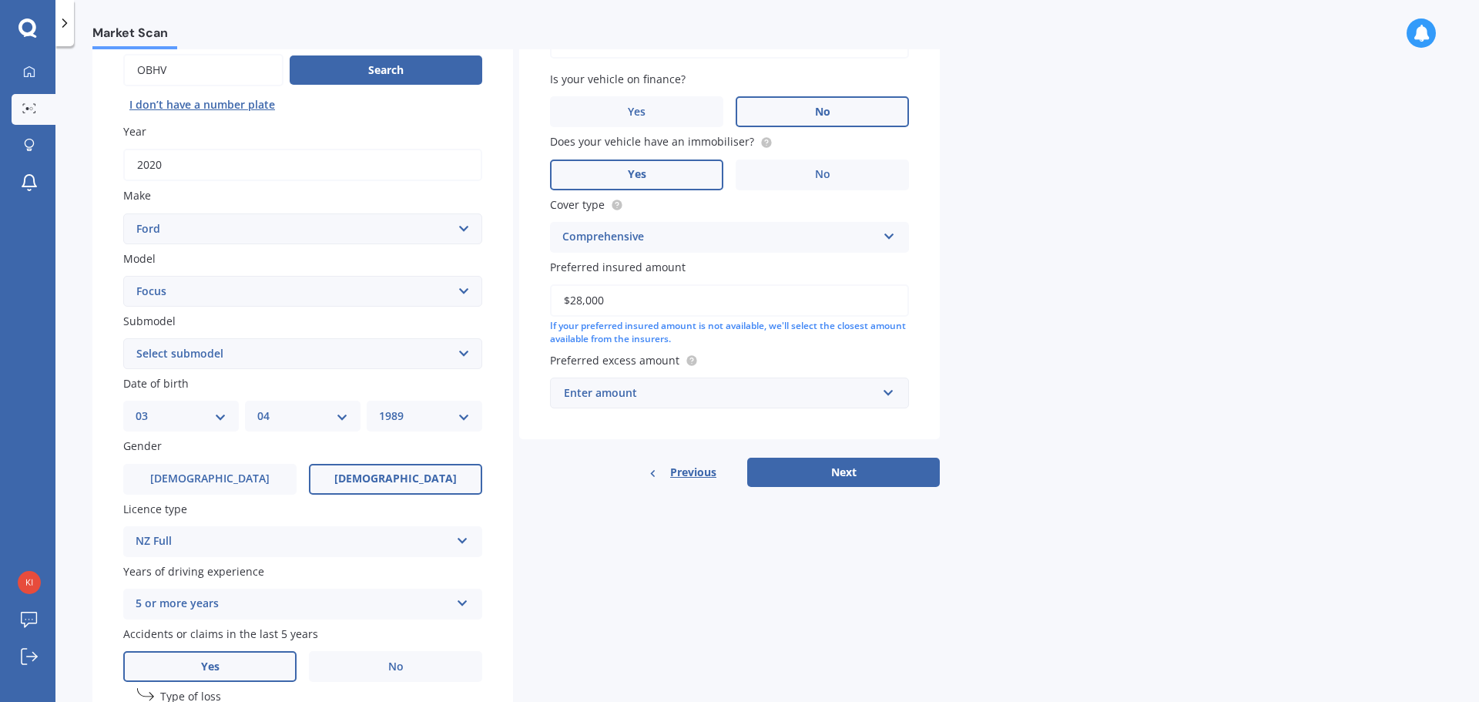
type input "$28,000"
click at [1104, 361] on div "Market Scan Vehicle Market Scan 70 % We just need a few more details to provide…" at bounding box center [766, 376] width 1423 height 655
click at [741, 390] on div "Enter amount" at bounding box center [720, 392] width 313 height 17
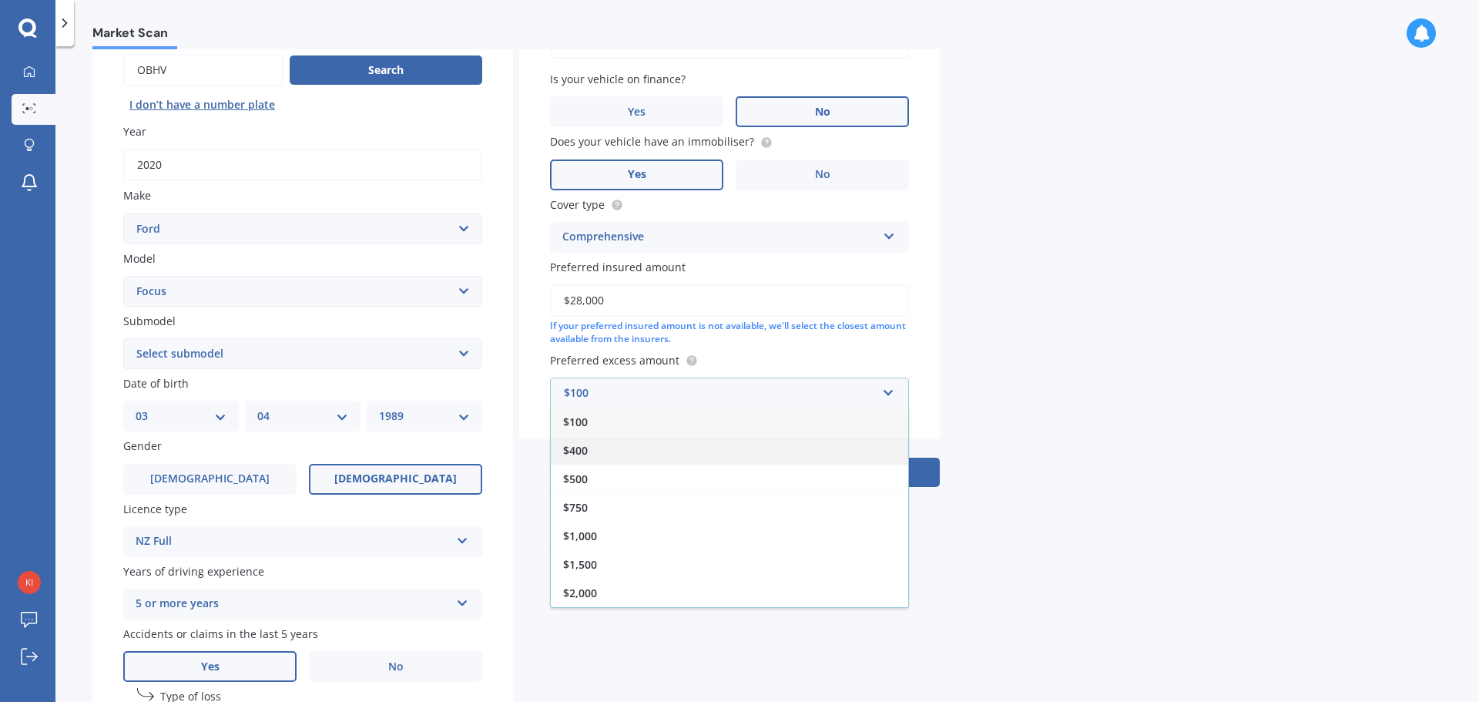
click at [682, 447] on div "$400" at bounding box center [729, 450] width 357 height 28
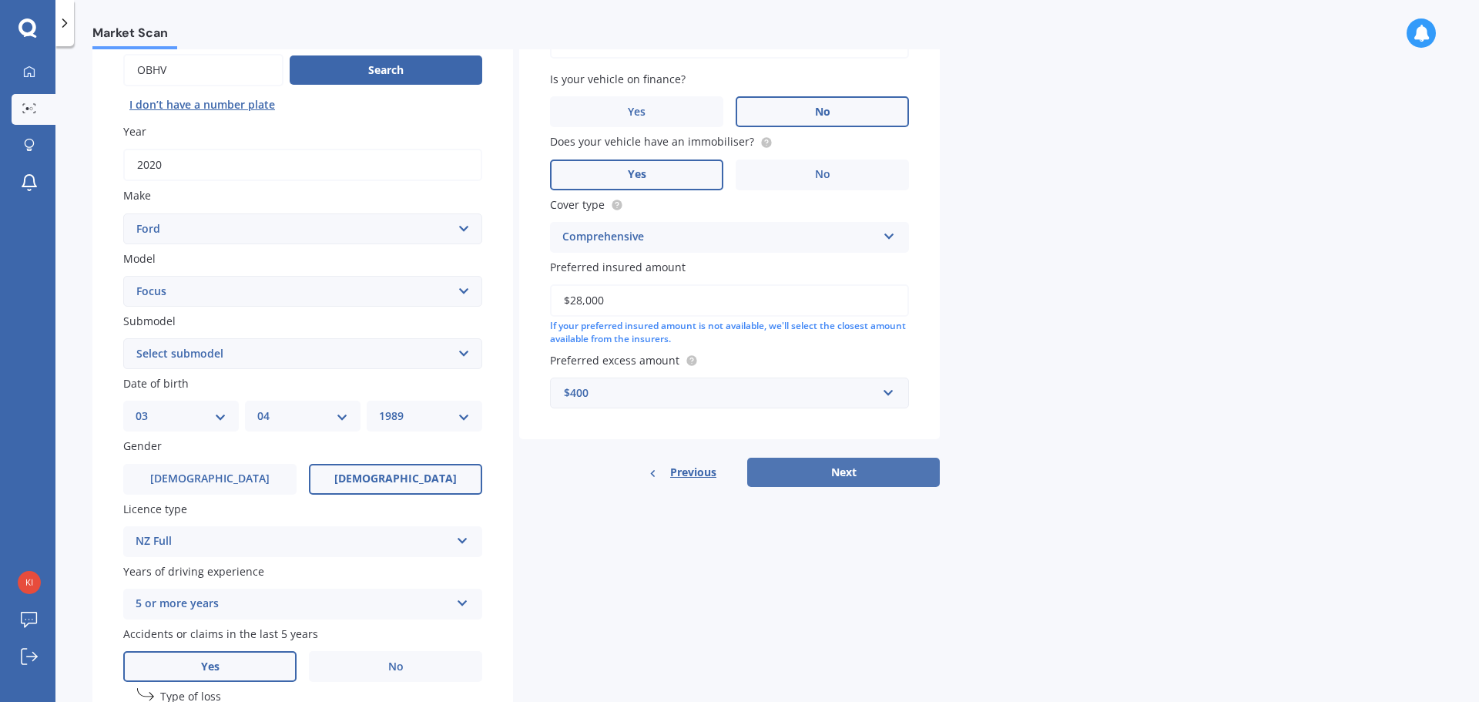
click at [867, 462] on button "Next" at bounding box center [843, 471] width 193 height 29
click at [340, 362] on select "Select submodel (All other) 1.8 TDCi Turbo Diesel Wagon 2.0 Petrol Wagon Ambien…" at bounding box center [302, 353] width 359 height 31
select select "SPORT 1.5P HATCHBACK"
click at [123, 338] on select "Select submodel (All other) 1.8 TDCi Turbo Diesel Wagon 2.0 Petrol Wagon Ambien…" at bounding box center [302, 353] width 359 height 31
click at [856, 476] on button "Next" at bounding box center [843, 471] width 193 height 29
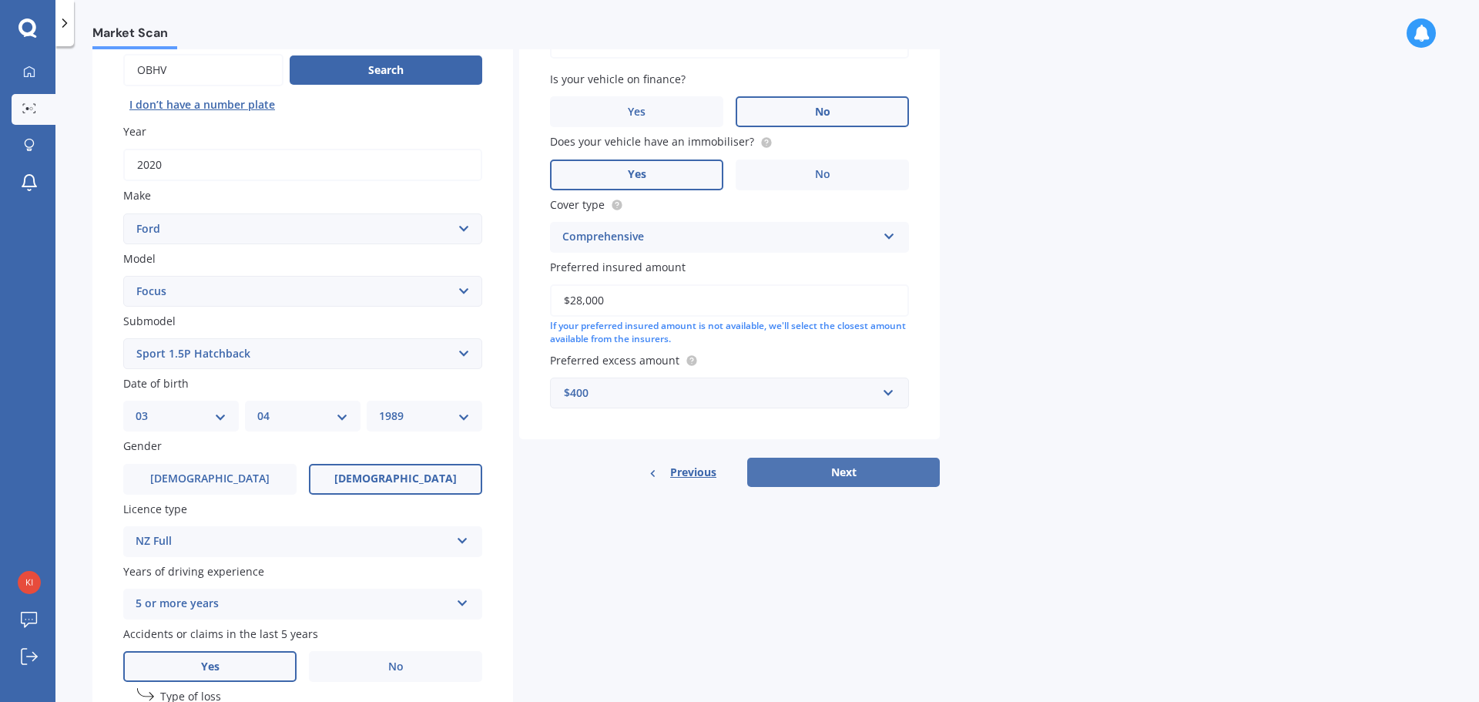
select select "03"
select select "04"
select select "1989"
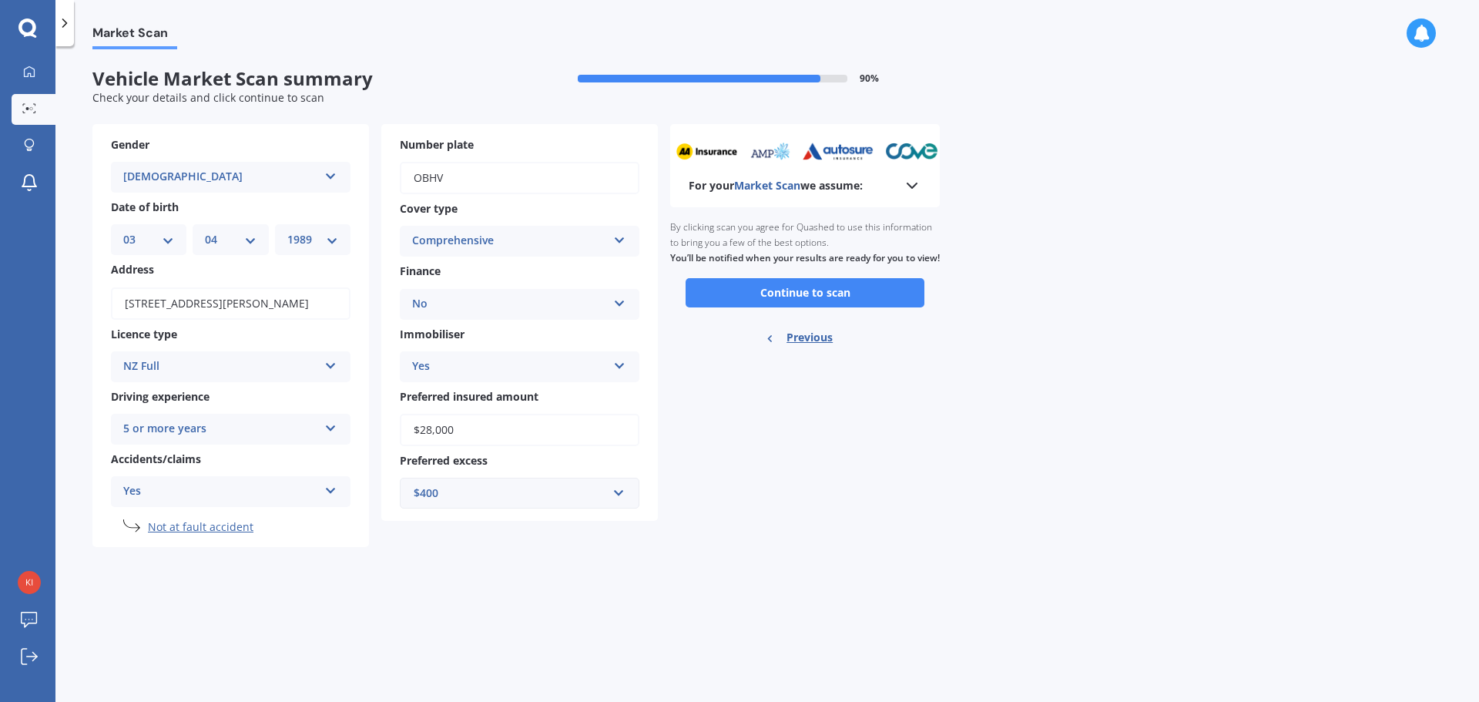
scroll to position [0, 0]
click at [864, 307] on button "Continue to scan" at bounding box center [804, 292] width 239 height 29
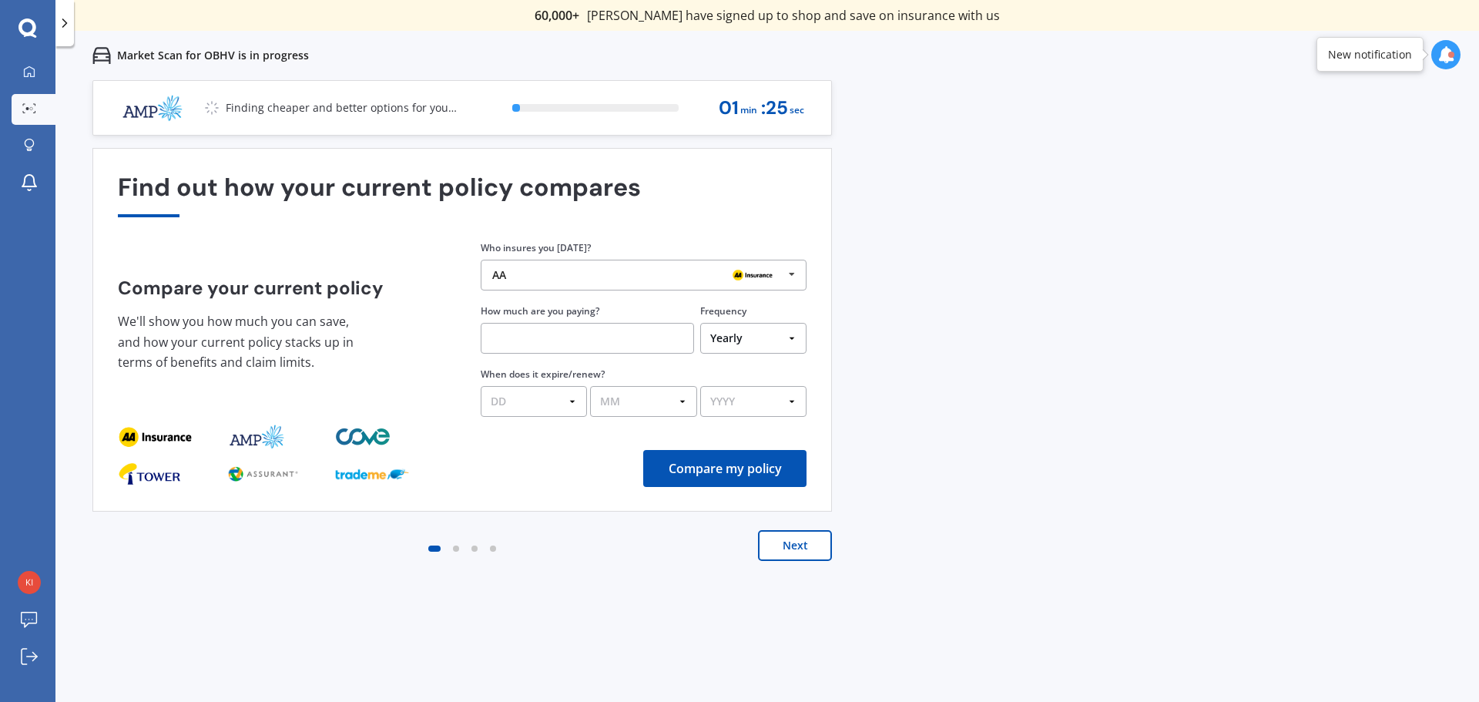
click at [560, 265] on div "AA AA Tower AMI State AMP ANZ ASB BNZ Trade Me Insurance Westpac Other" at bounding box center [644, 275] width 326 height 31
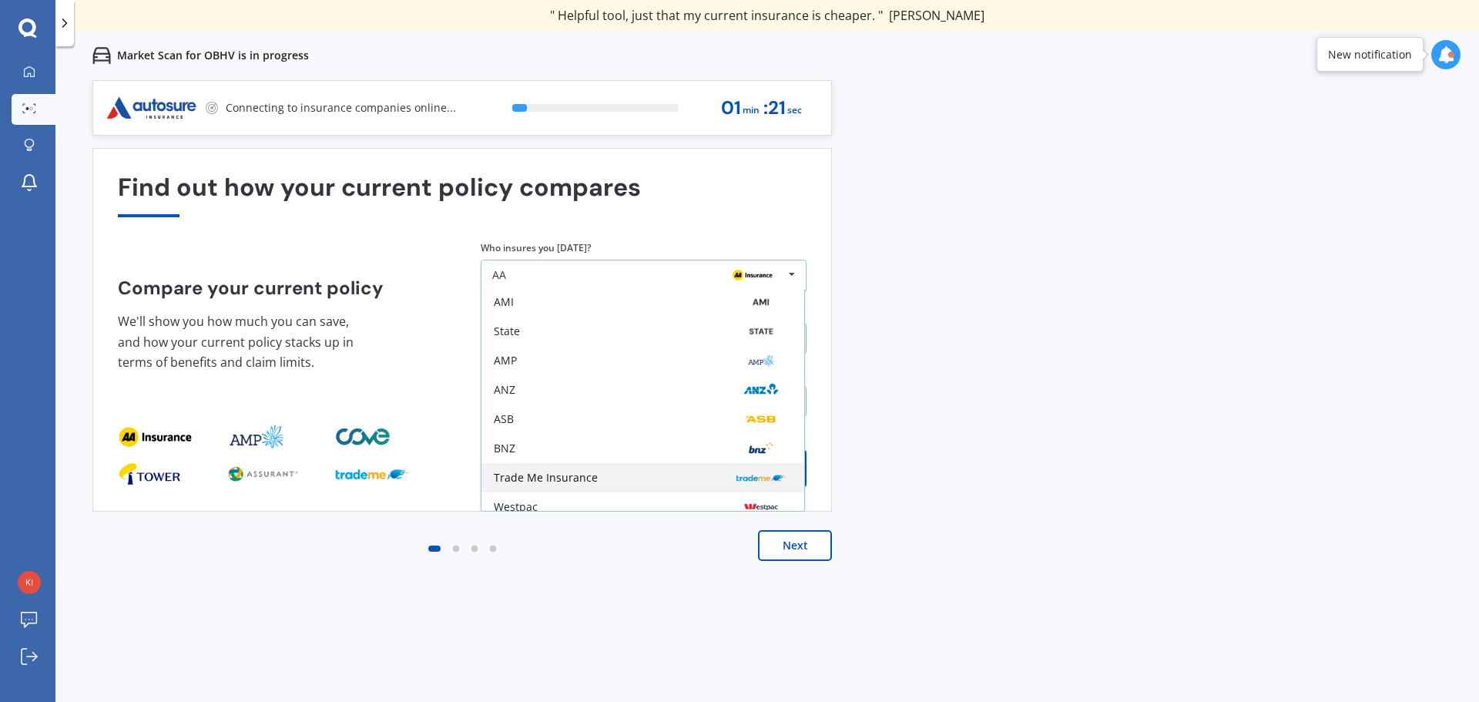
scroll to position [24, 0]
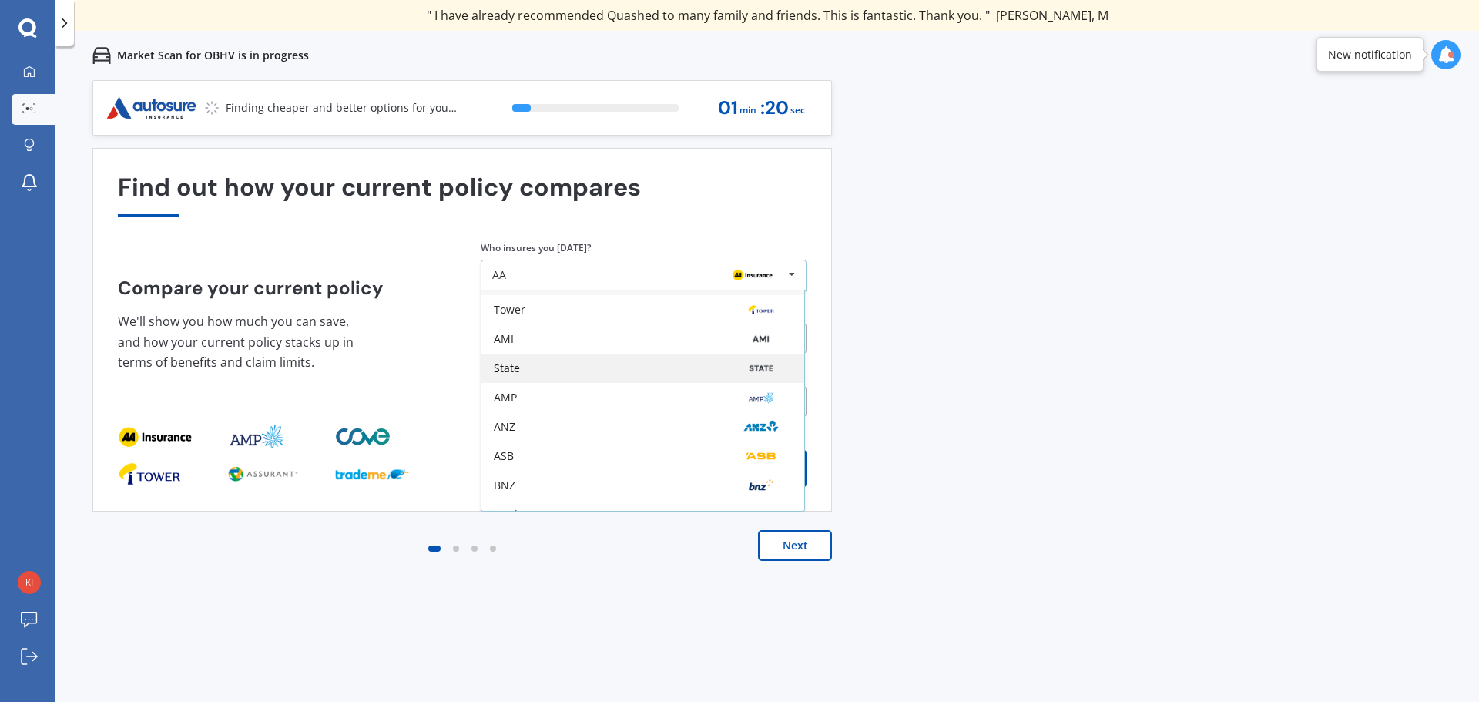
click at [605, 367] on div "State" at bounding box center [643, 368] width 298 height 12
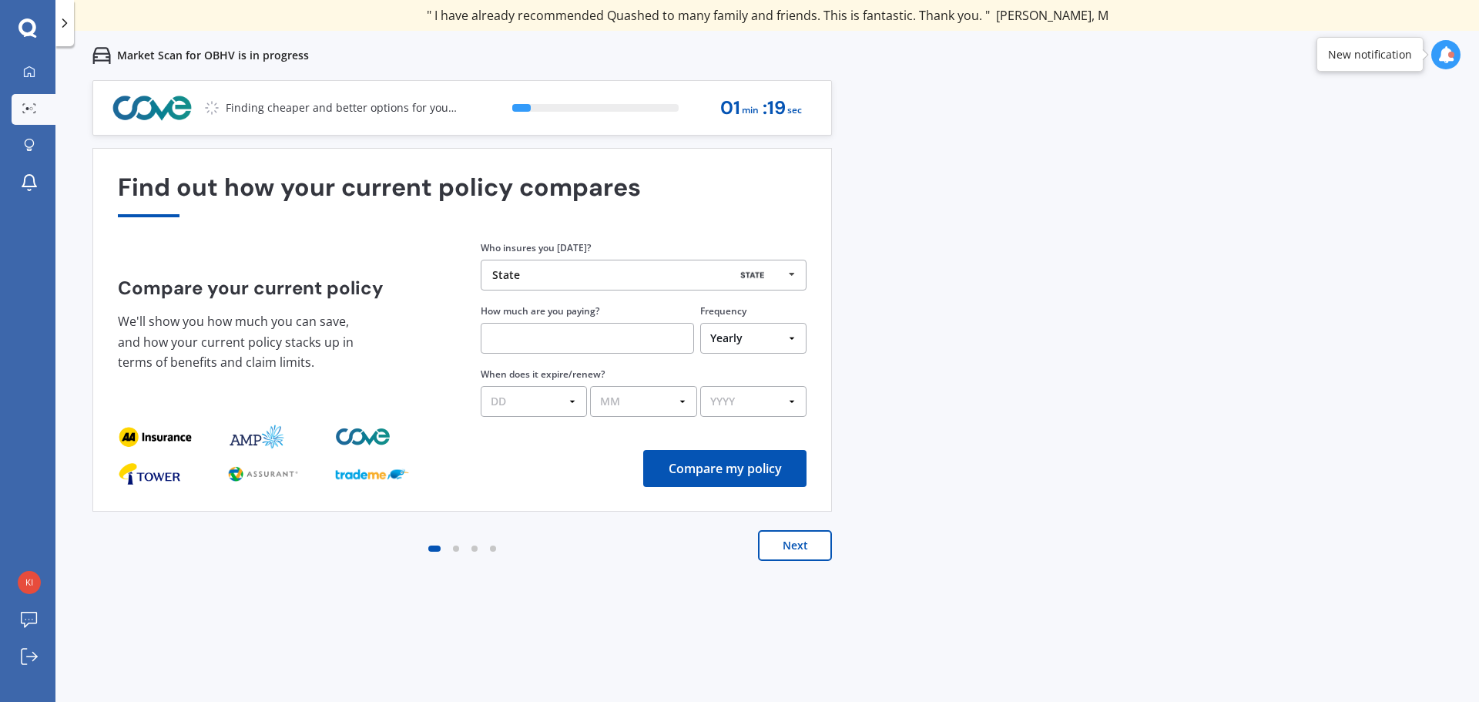
click at [585, 348] on input "text" at bounding box center [587, 338] width 213 height 31
type input "$47.43"
click at [752, 332] on select "Yearly Six-Monthly Quarterly Monthly Fortnightly Weekly One-Off" at bounding box center [753, 338] width 106 height 31
select select "Fortnightly"
click at [700, 323] on select "Yearly Six-Monthly Quarterly Monthly Fortnightly Weekly One-Off" at bounding box center [753, 338] width 106 height 31
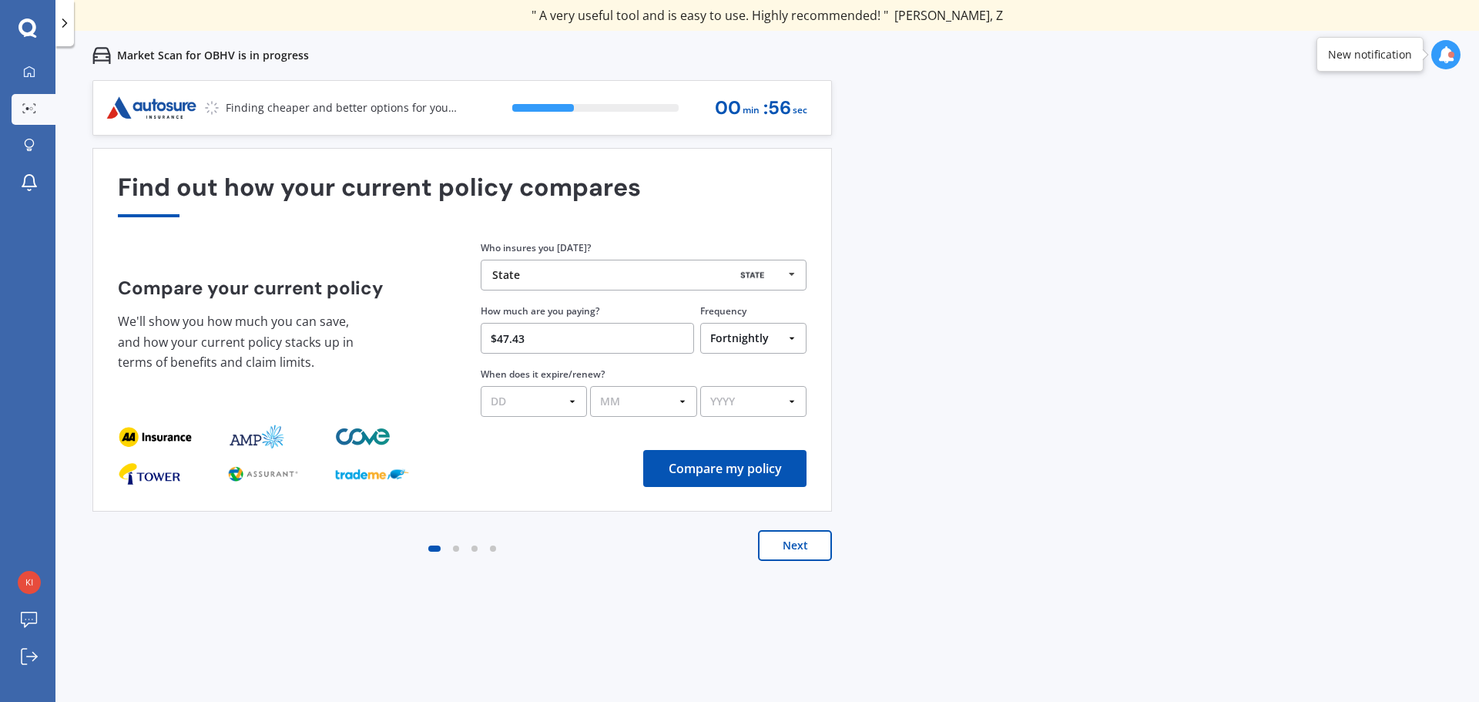
click at [953, 412] on div "Previous 60,000+ Kiwis have signed up to shop and save on insurance with us " H…" at bounding box center [766, 431] width 1423 height 702
drag, startPoint x: 575, startPoint y: 392, endPoint x: 557, endPoint y: 413, distance: 27.8
click at [575, 392] on select "DD 01 02 03 04 05 06 07 08 09 10 11 12 13 14 15 16 17 18 19 20 21 22 23 24 25 2…" at bounding box center [534, 401] width 106 height 31
select select "05"
click at [481, 386] on select "DD 01 02 03 04 05 06 07 08 09 10 11 12 13 14 15 16 17 18 19 20 21 22 23 24 25 2…" at bounding box center [534, 401] width 106 height 31
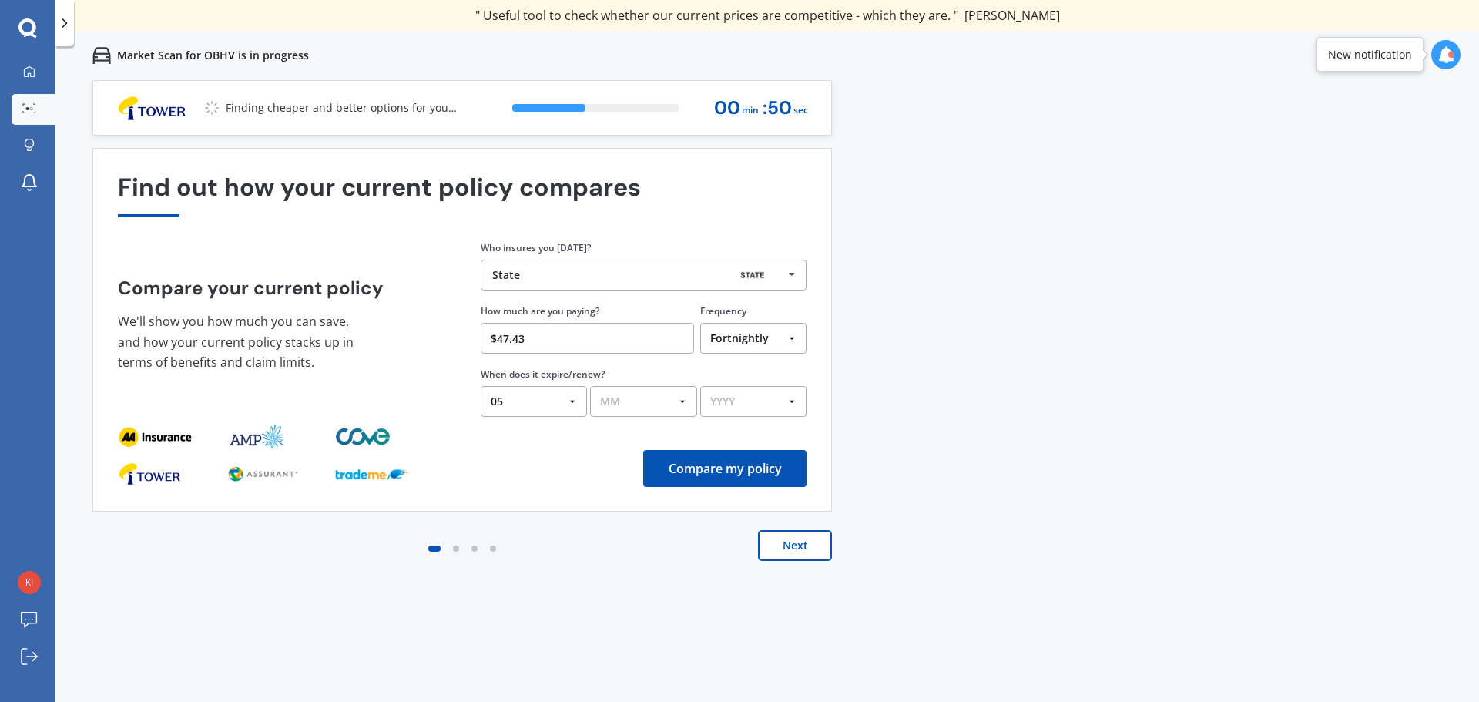
click at [640, 387] on select "MM 01 02 03 04 05 06 07 08 09 10 11 12" at bounding box center [643, 401] width 106 height 31
click at [614, 400] on select "MM 01 02 03 04 05 06 07 08 09 10 11 12" at bounding box center [643, 401] width 106 height 31
select select "09"
click at [590, 386] on select "MM 01 02 03 04 05 06 07 08 09 10 11 12" at bounding box center [643, 401] width 106 height 31
click at [768, 407] on select "YYYY 2026 2025 2024" at bounding box center [753, 401] width 106 height 31
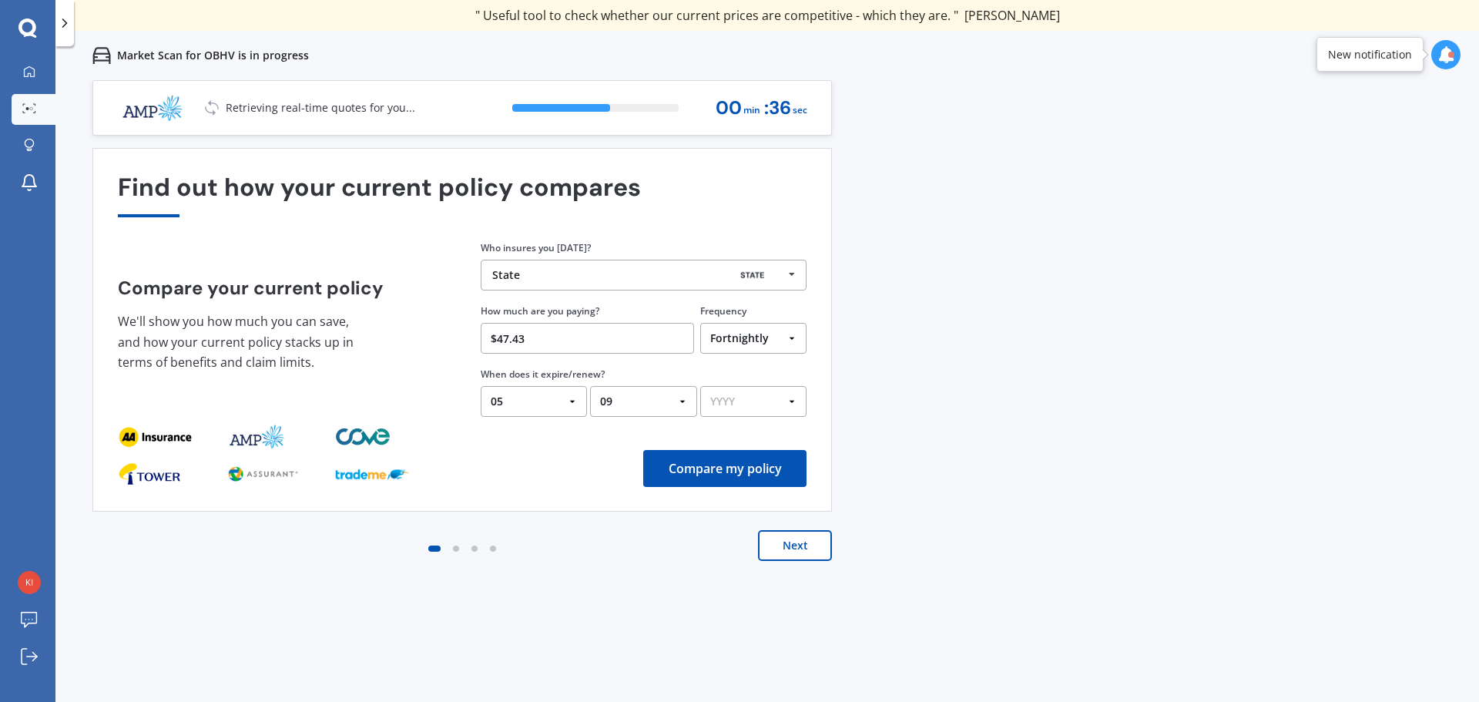
select select "2026"
click at [700, 386] on select "YYYY 2026 2025 2024" at bounding box center [753, 401] width 106 height 31
click at [920, 472] on div "Previous 60,000+ Kiwis have signed up to shop and save on insurance with us " H…" at bounding box center [766, 431] width 1423 height 702
click at [774, 487] on div "Find out how your current policy compares Compare your current policy We'll sho…" at bounding box center [461, 330] width 739 height 364
click at [766, 465] on button "Compare my policy" at bounding box center [724, 468] width 163 height 37
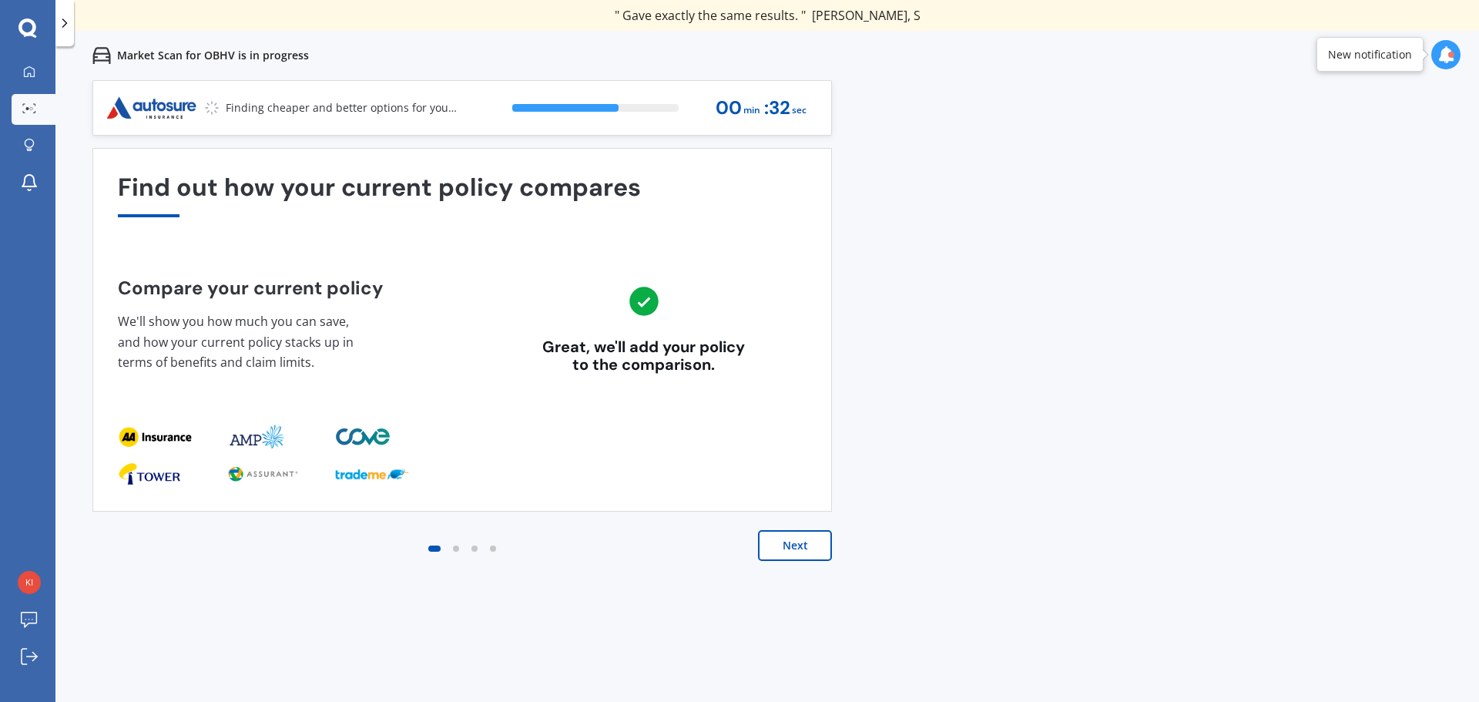
click at [783, 548] on button "Next" at bounding box center [795, 545] width 74 height 31
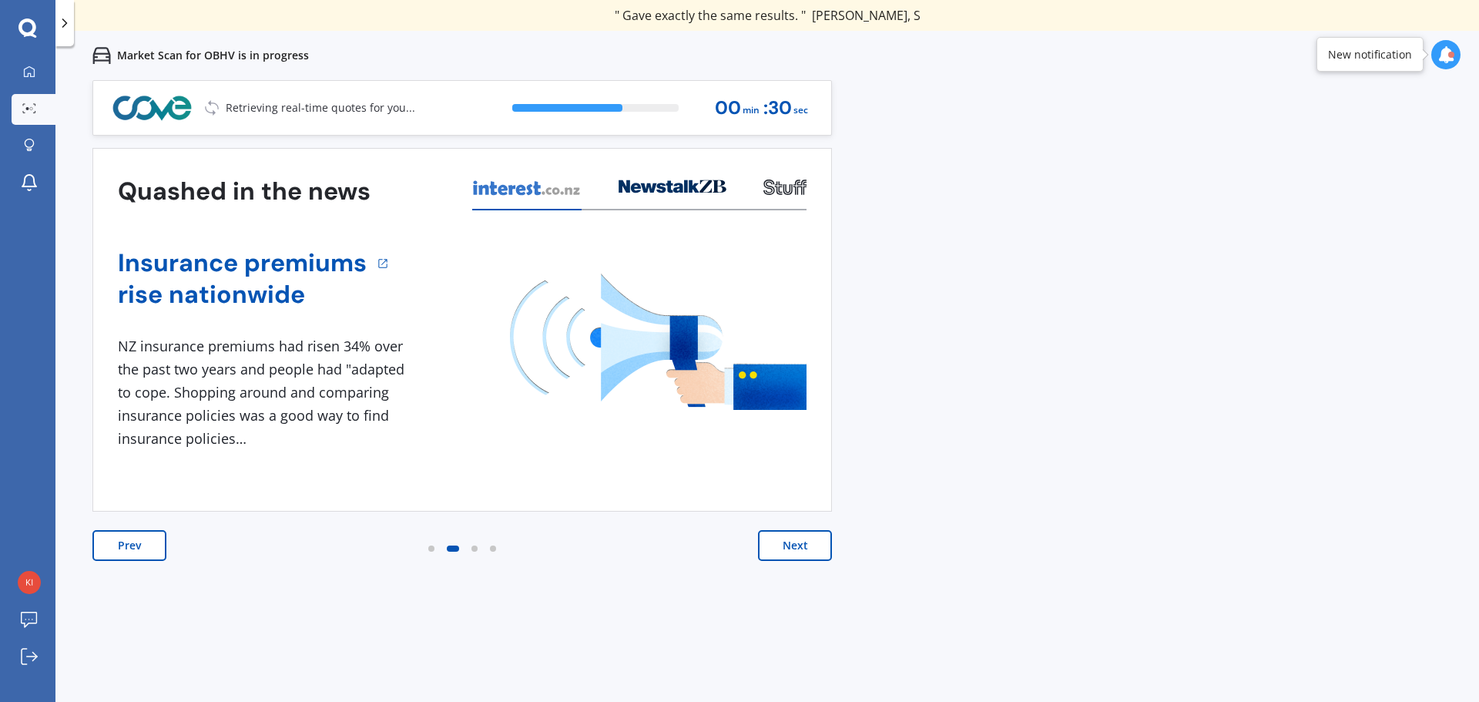
click at [783, 548] on button "Next" at bounding box center [795, 545] width 74 height 31
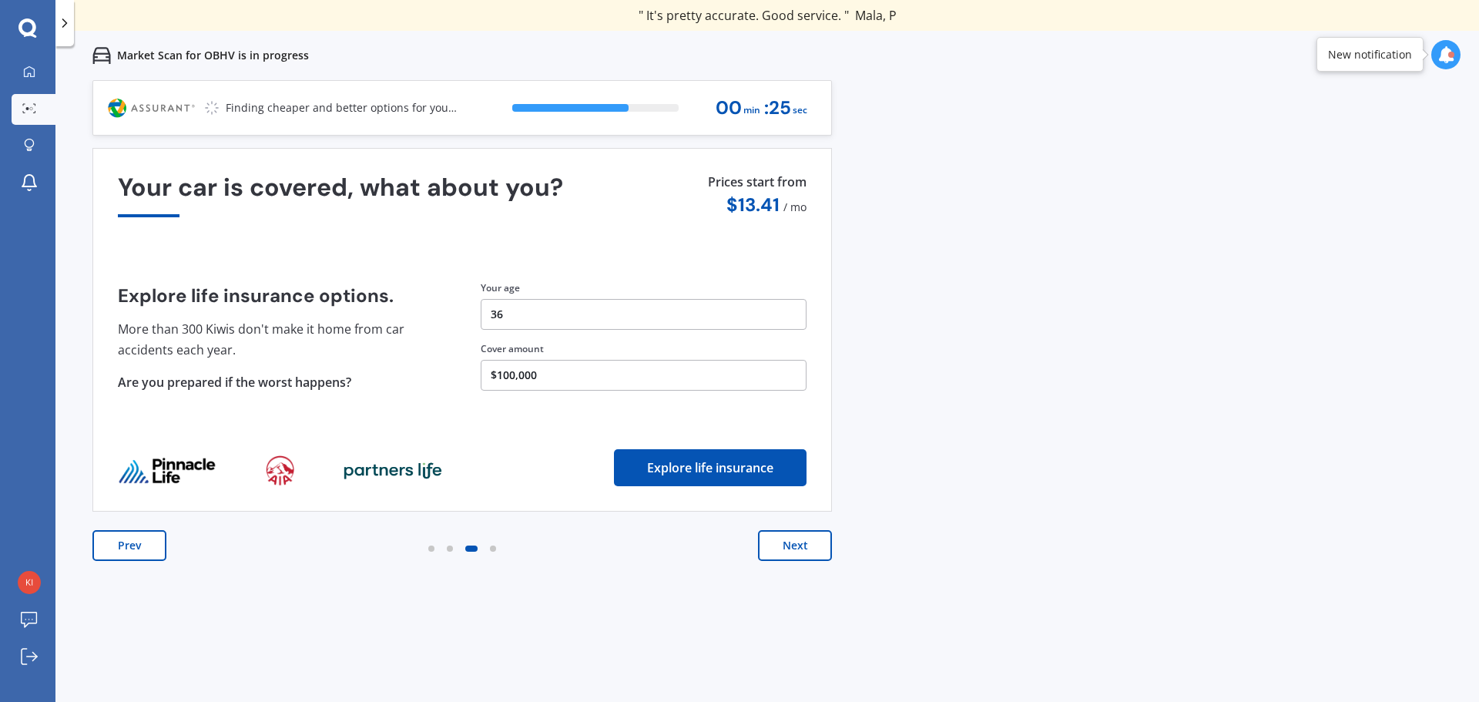
click at [783, 548] on button "Next" at bounding box center [795, 545] width 74 height 31
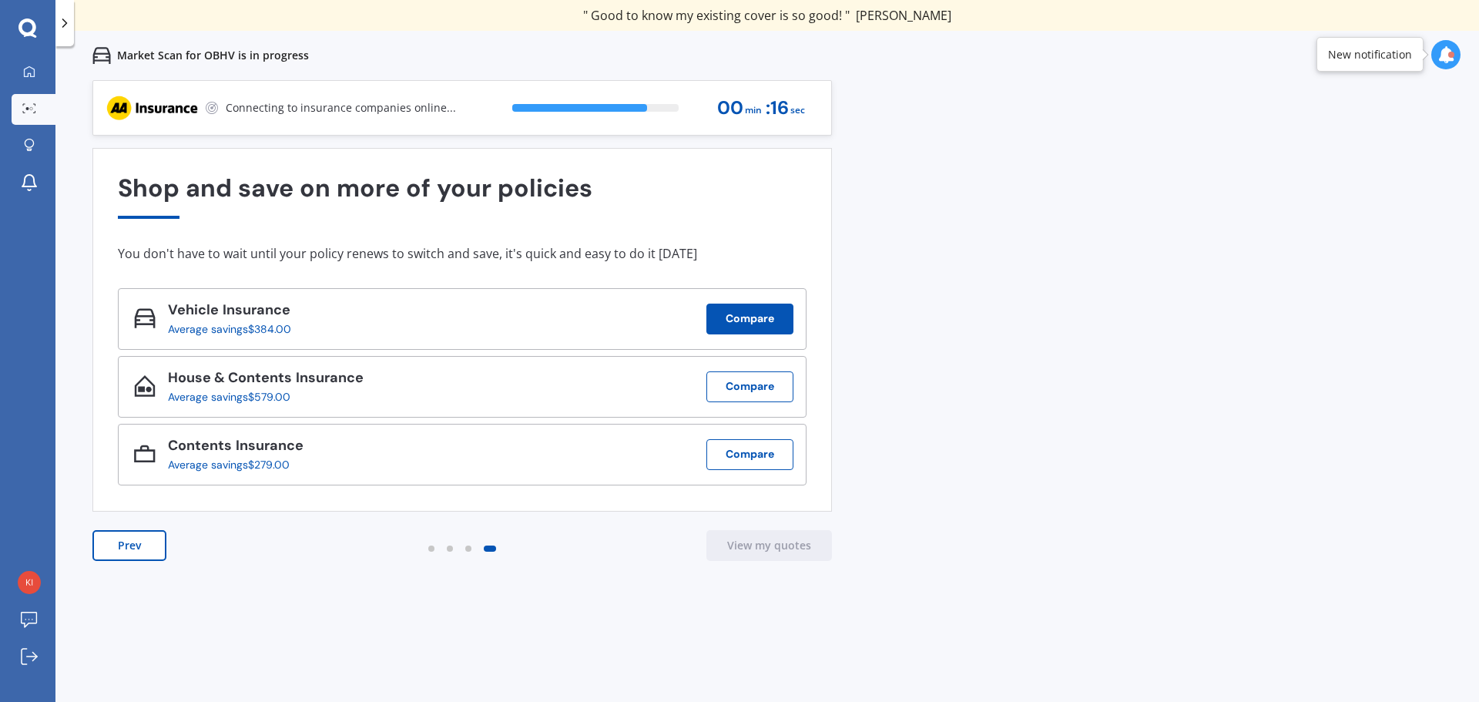
click at [751, 309] on button "Compare" at bounding box center [749, 318] width 87 height 31
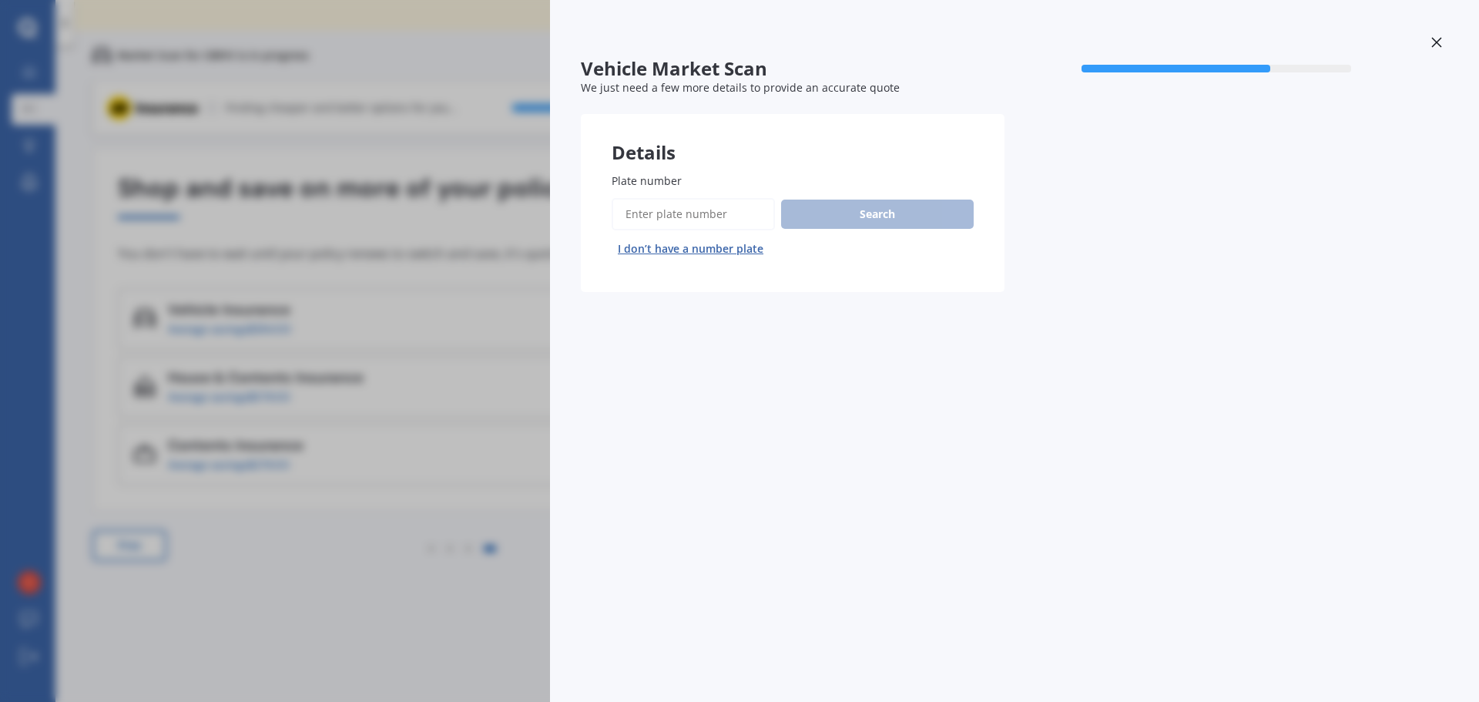
click at [339, 232] on div "Vehicle Market Scan 70 % We just need a few more details to provide an accurate…" at bounding box center [739, 351] width 1479 height 702
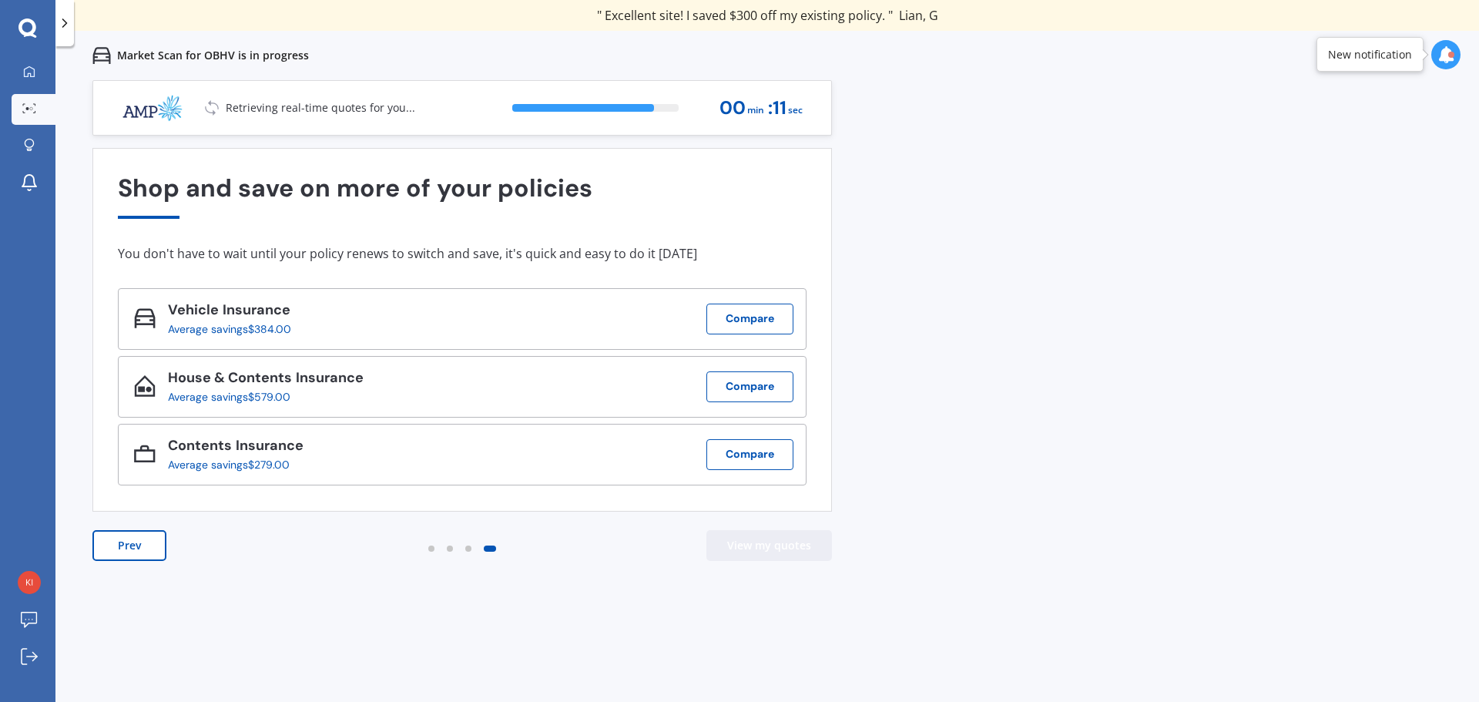
click at [732, 534] on button "View my quotes" at bounding box center [769, 545] width 126 height 31
click at [725, 313] on button "Compare" at bounding box center [749, 318] width 87 height 31
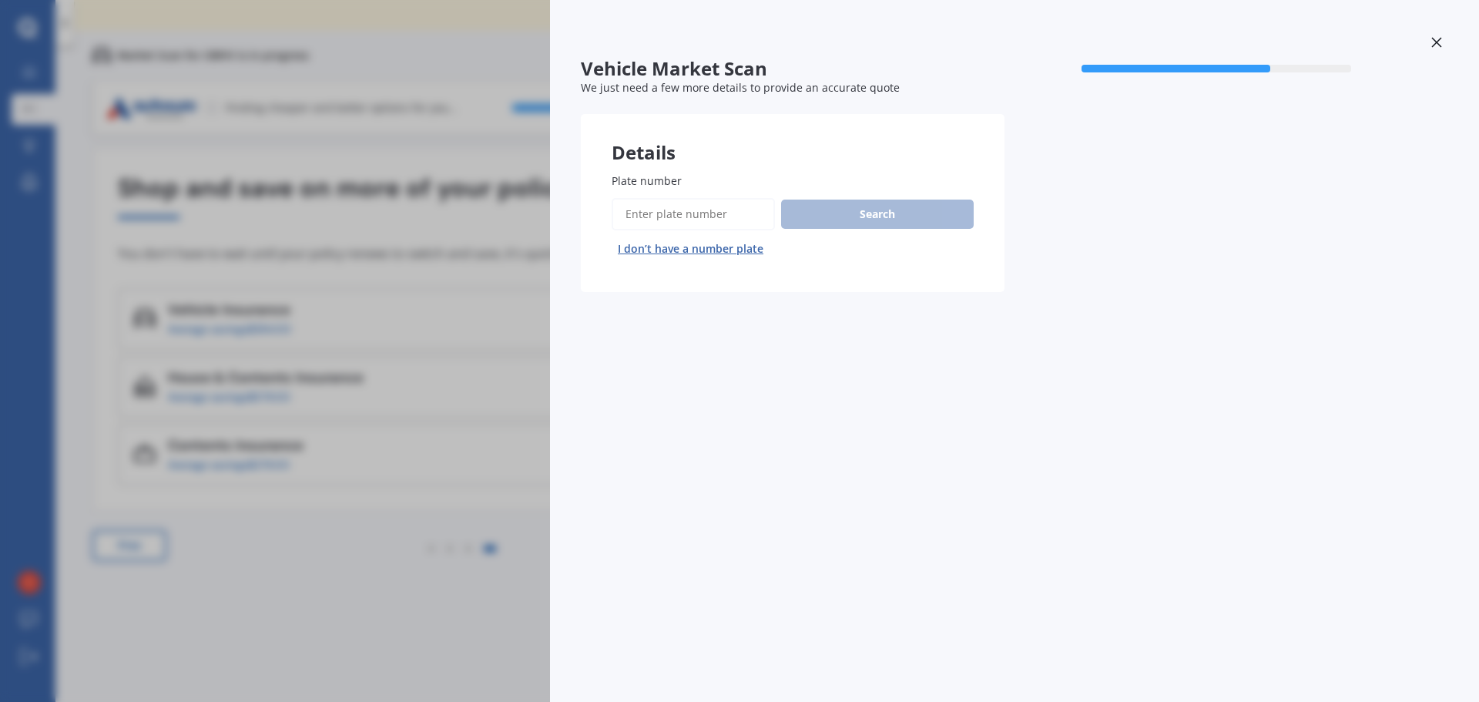
click at [463, 373] on div "Vehicle Market Scan 70 % We just need a few more details to provide an accurate…" at bounding box center [739, 351] width 1479 height 702
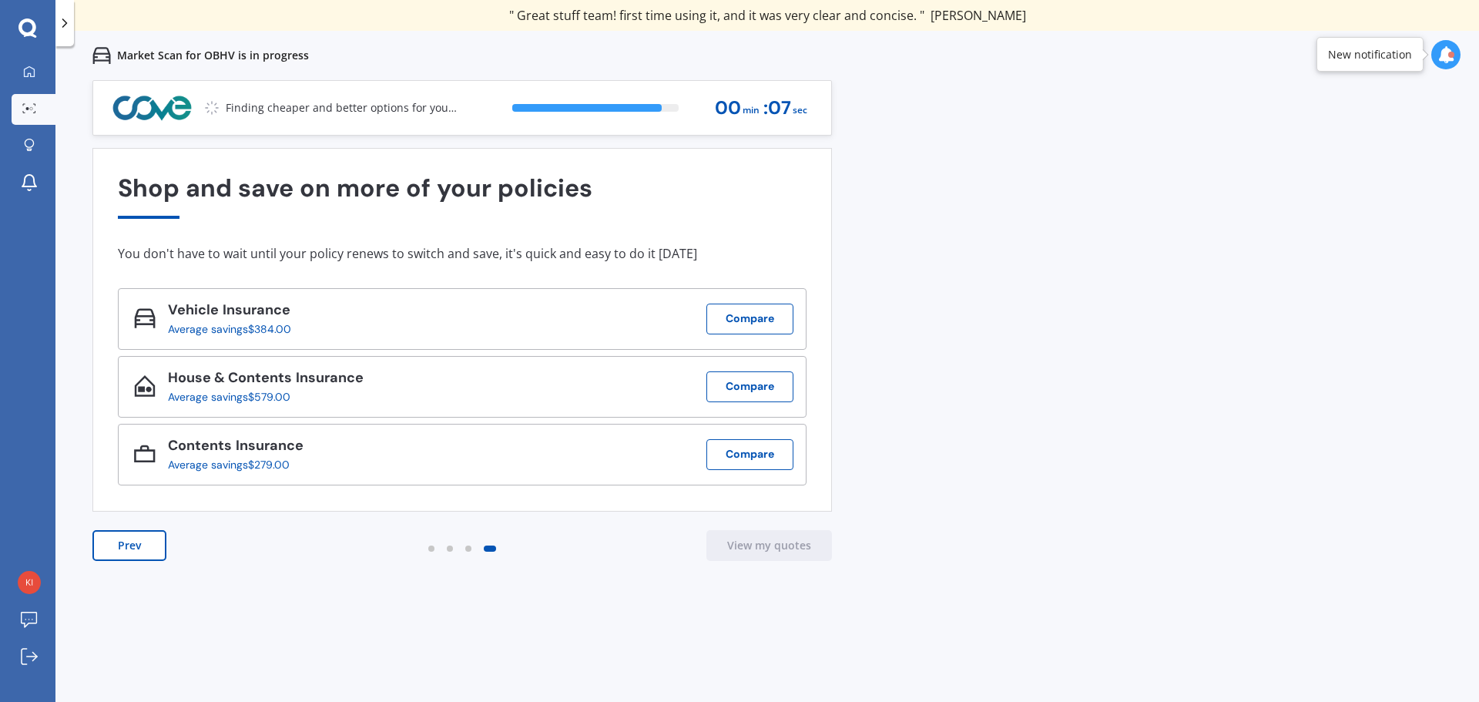
click at [110, 543] on button "Prev" at bounding box center [129, 545] width 74 height 31
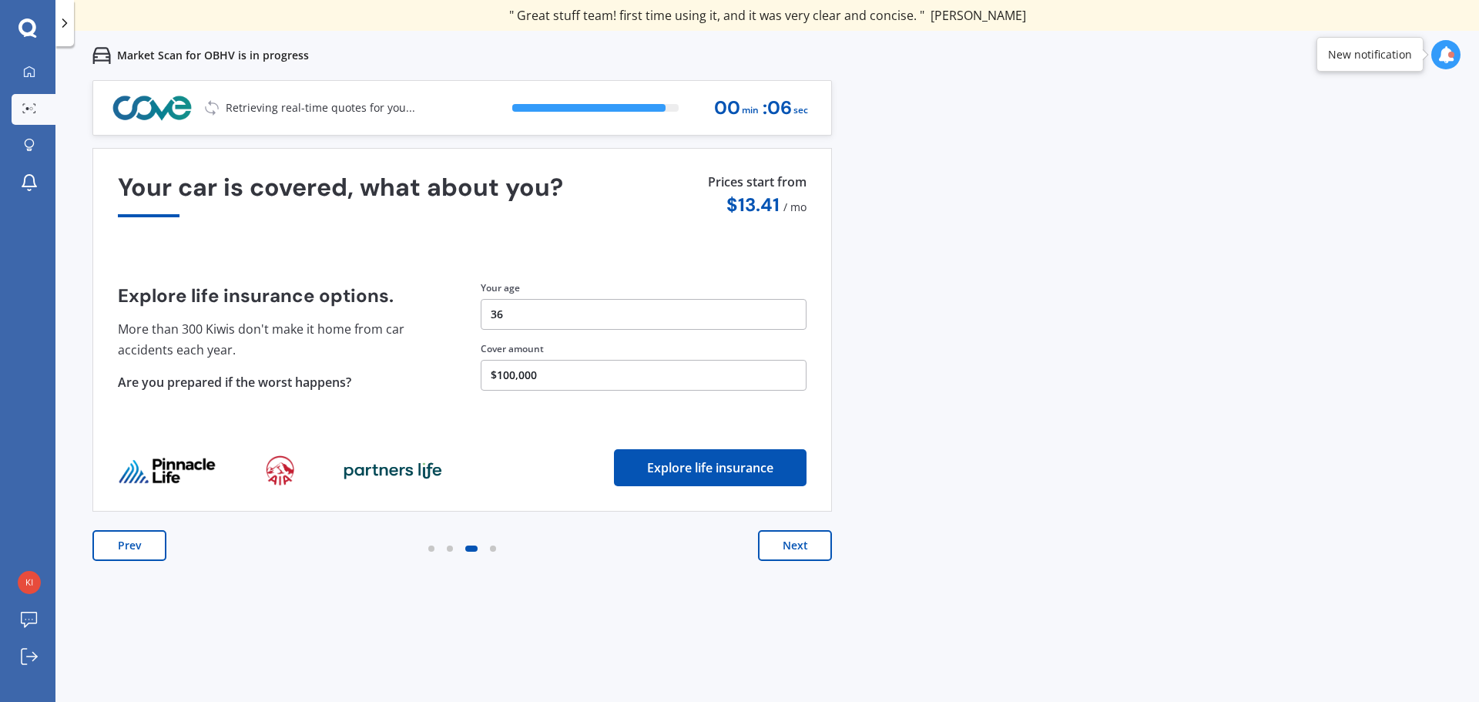
click at [110, 543] on button "Prev" at bounding box center [129, 545] width 74 height 31
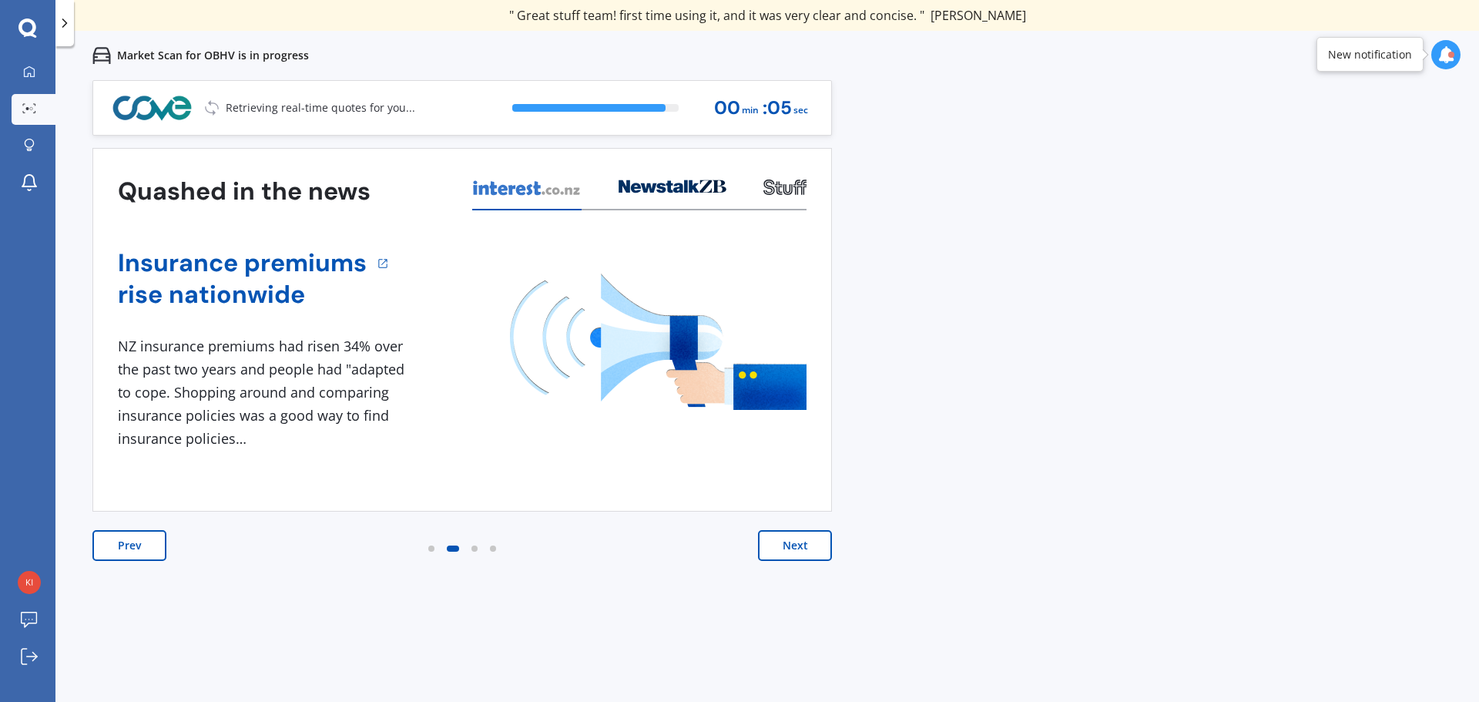
click at [110, 543] on button "Prev" at bounding box center [129, 545] width 74 height 31
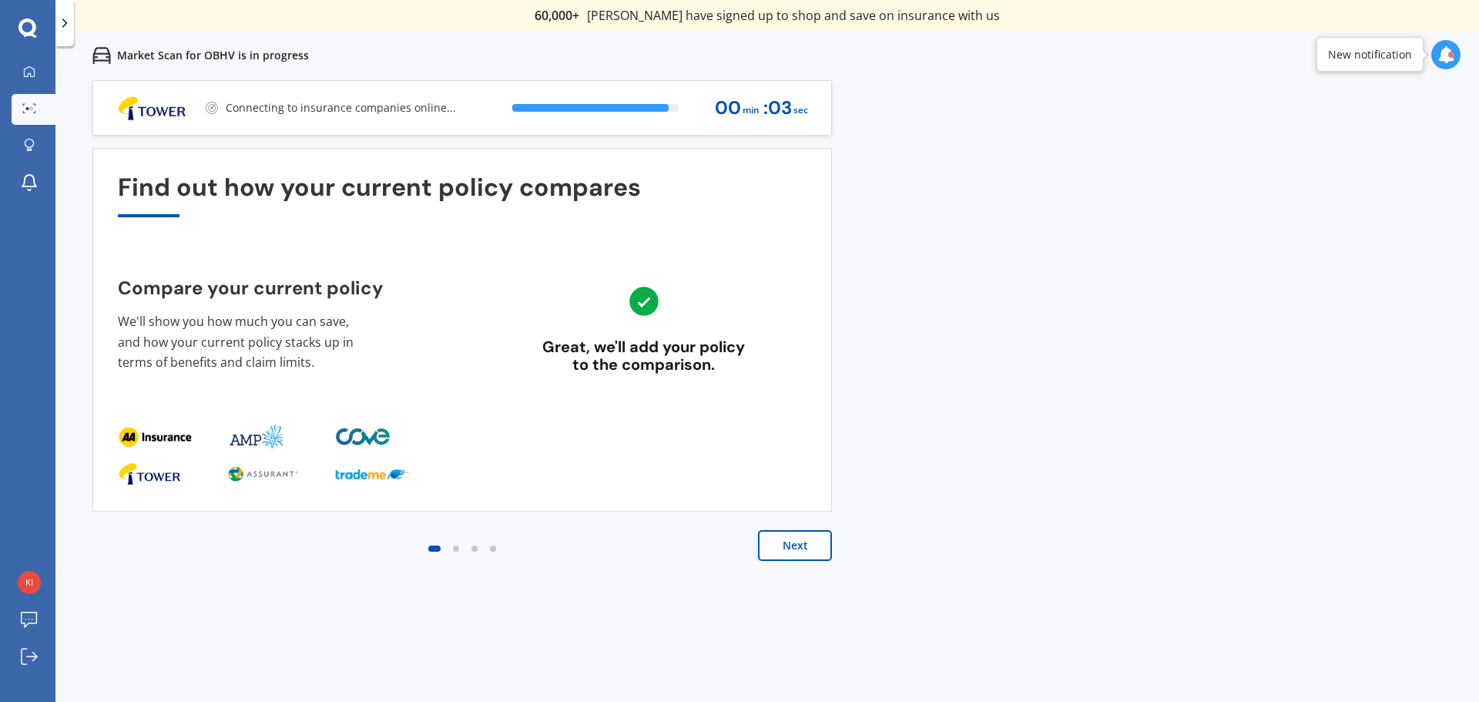
click at [110, 543] on div "Next" at bounding box center [461, 561] width 739 height 62
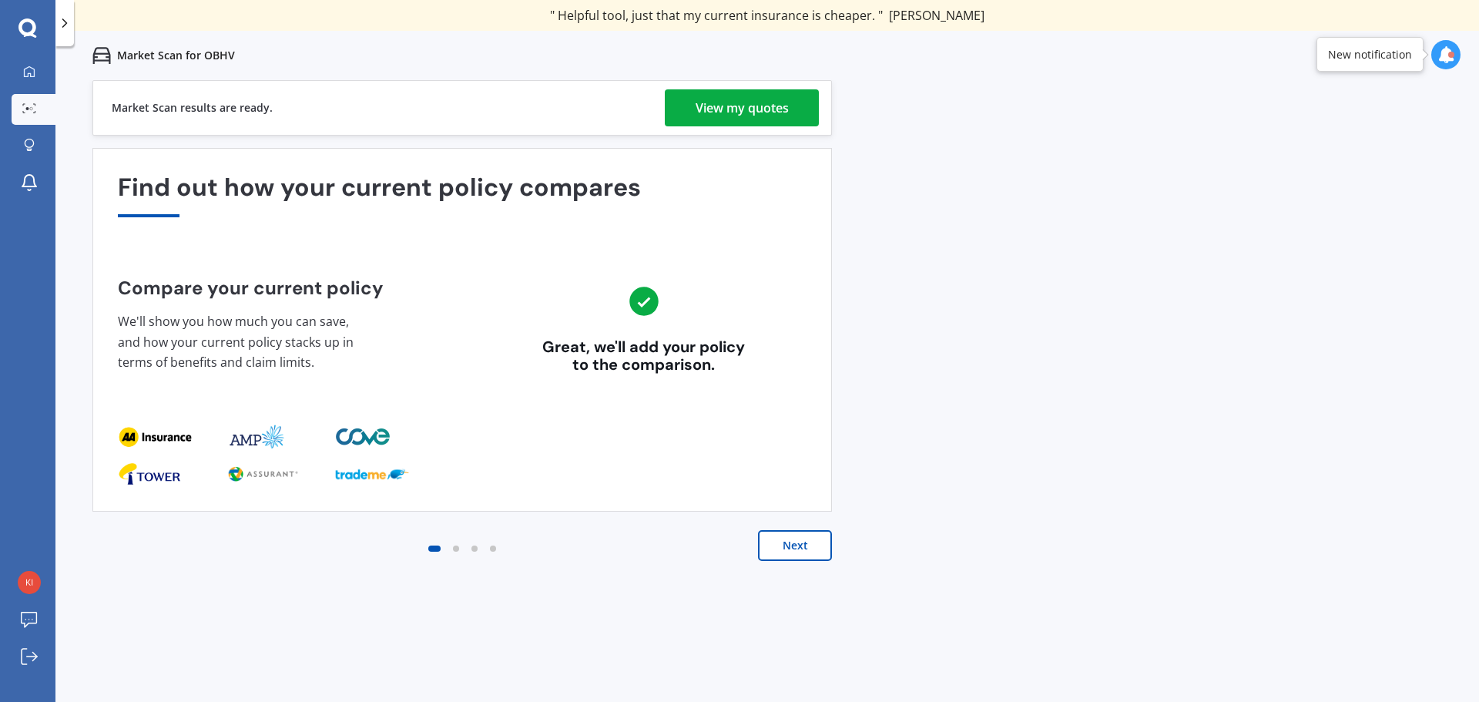
click at [750, 122] on div "View my quotes" at bounding box center [741, 107] width 93 height 37
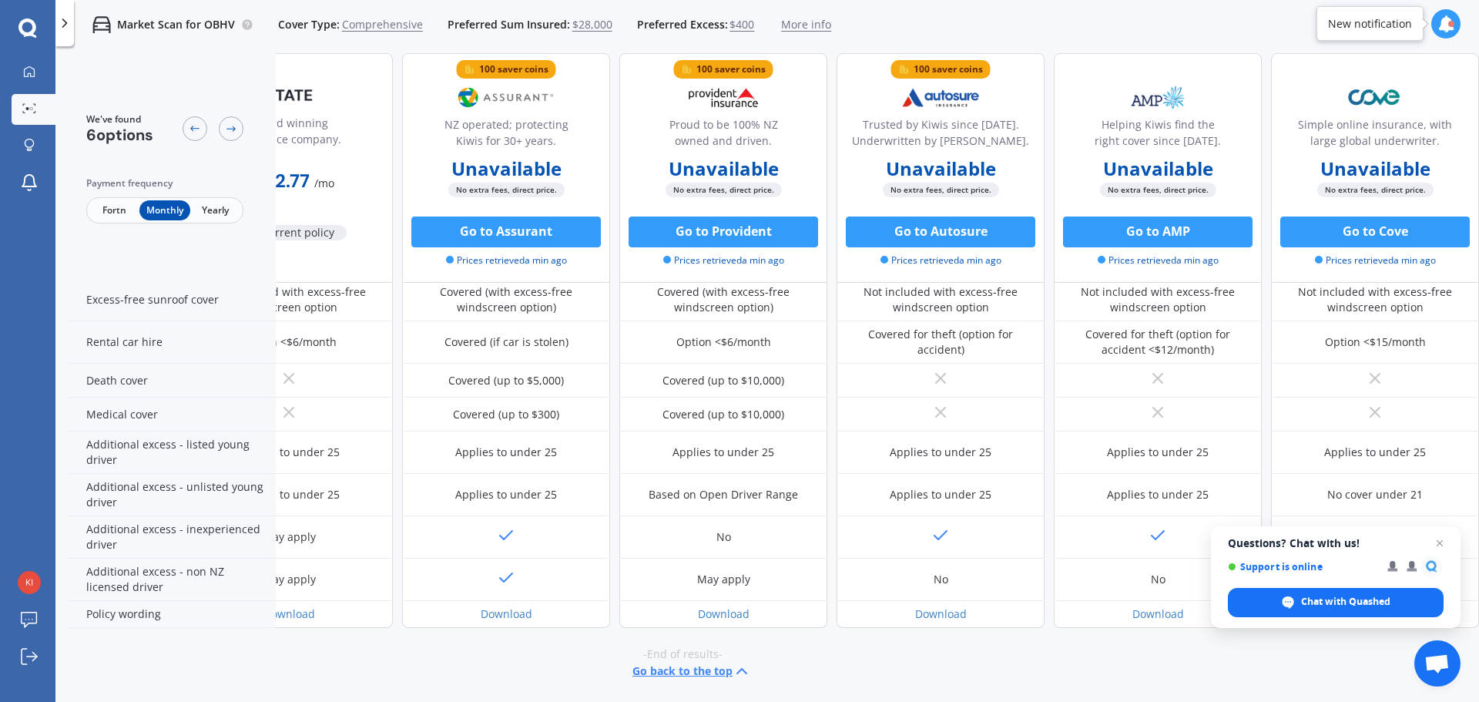
scroll to position [625, 0]
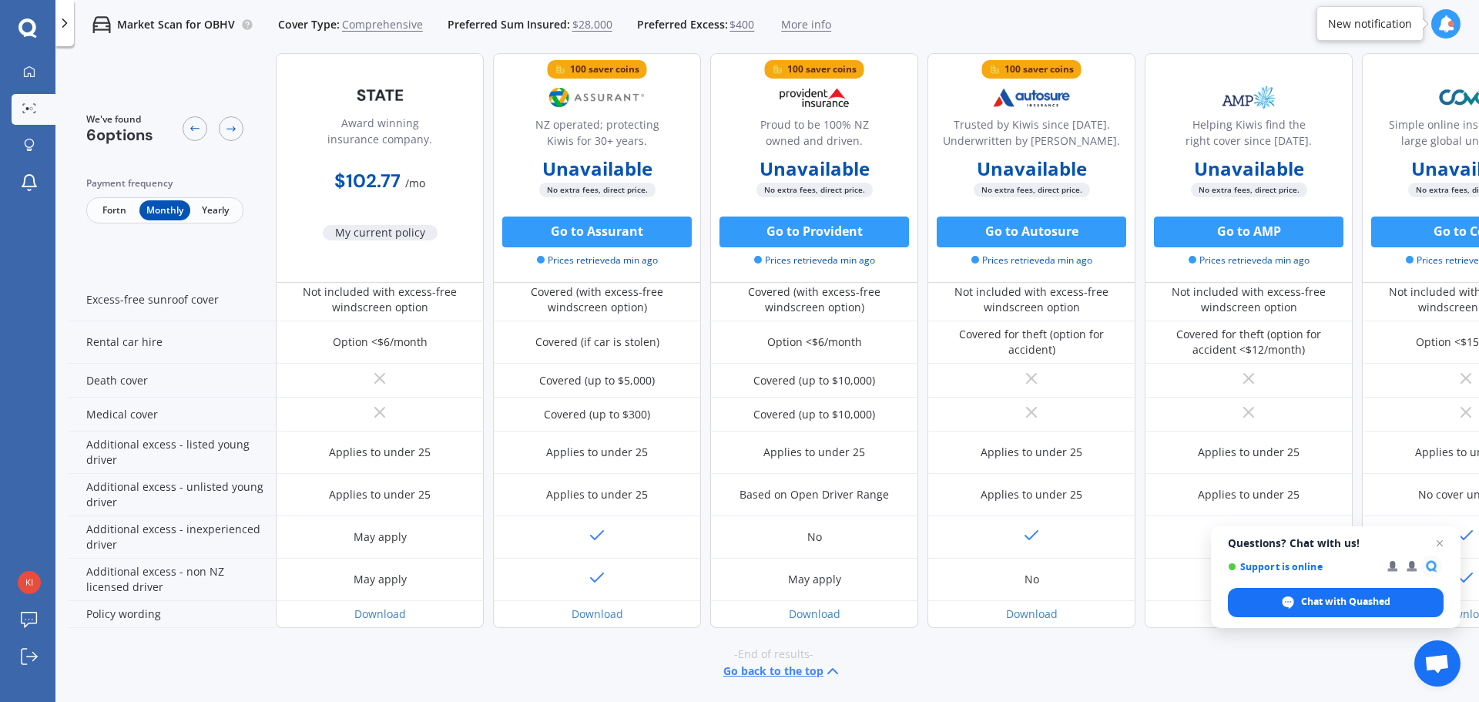
click at [1418, 688] on div "-End of results- Go back to the top" at bounding box center [773, 663] width 1411 height 71
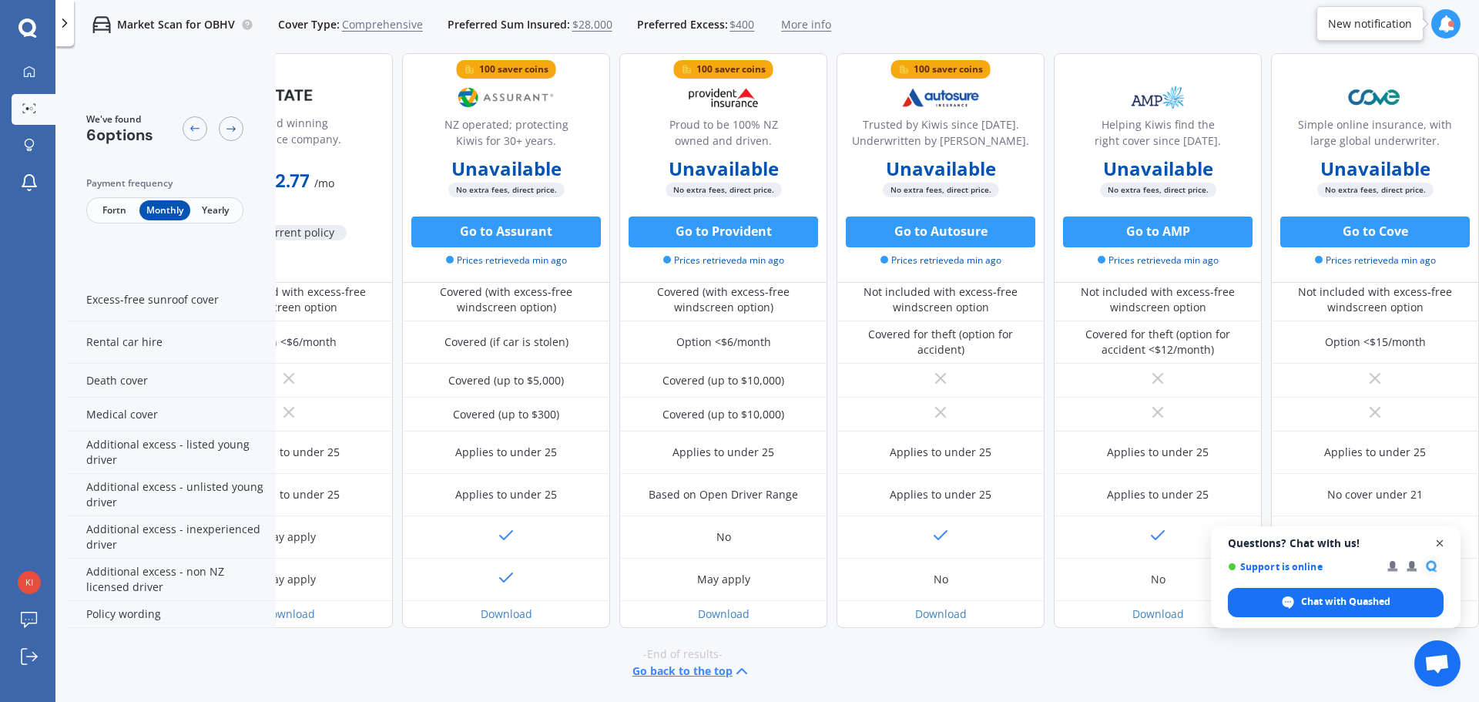
click at [1437, 546] on span "Open chat" at bounding box center [1439, 543] width 19 height 19
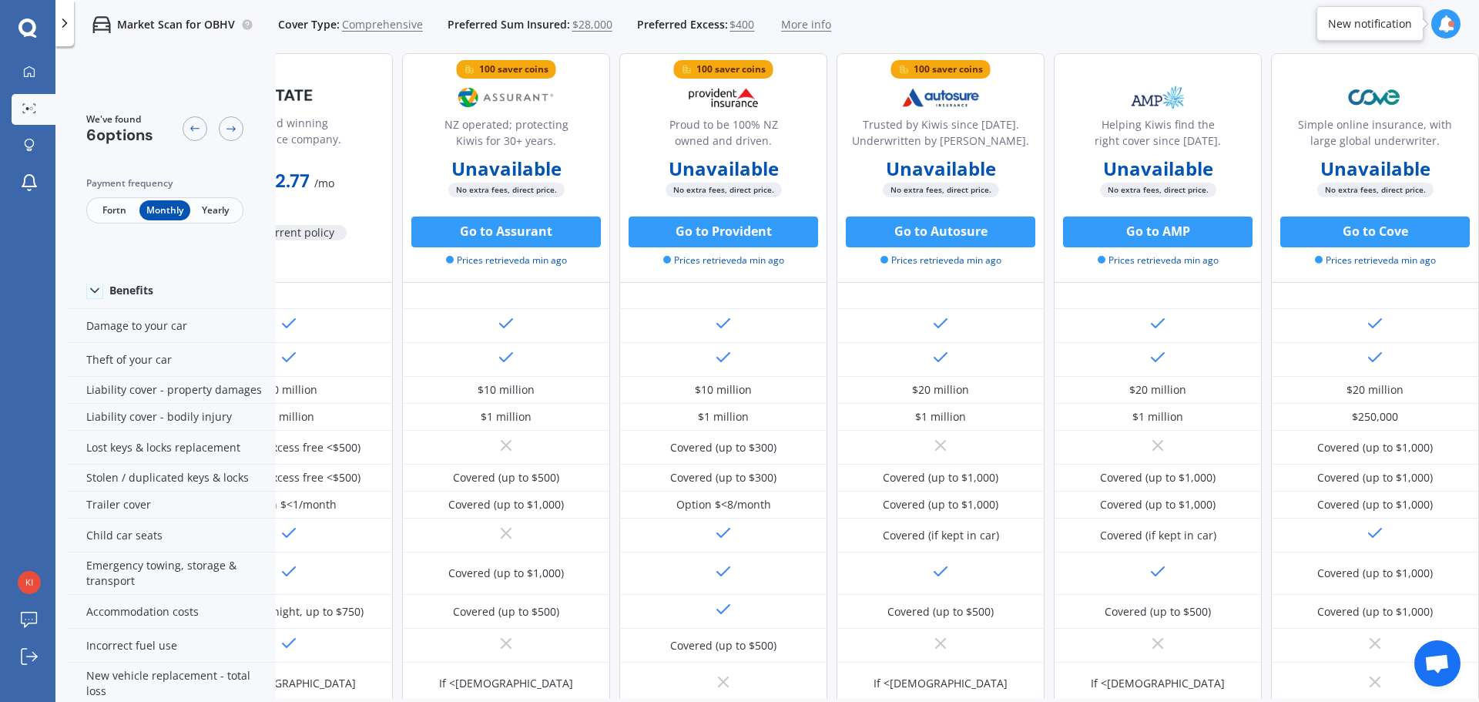
scroll to position [0, 99]
